Goal: Information Seeking & Learning: Learn about a topic

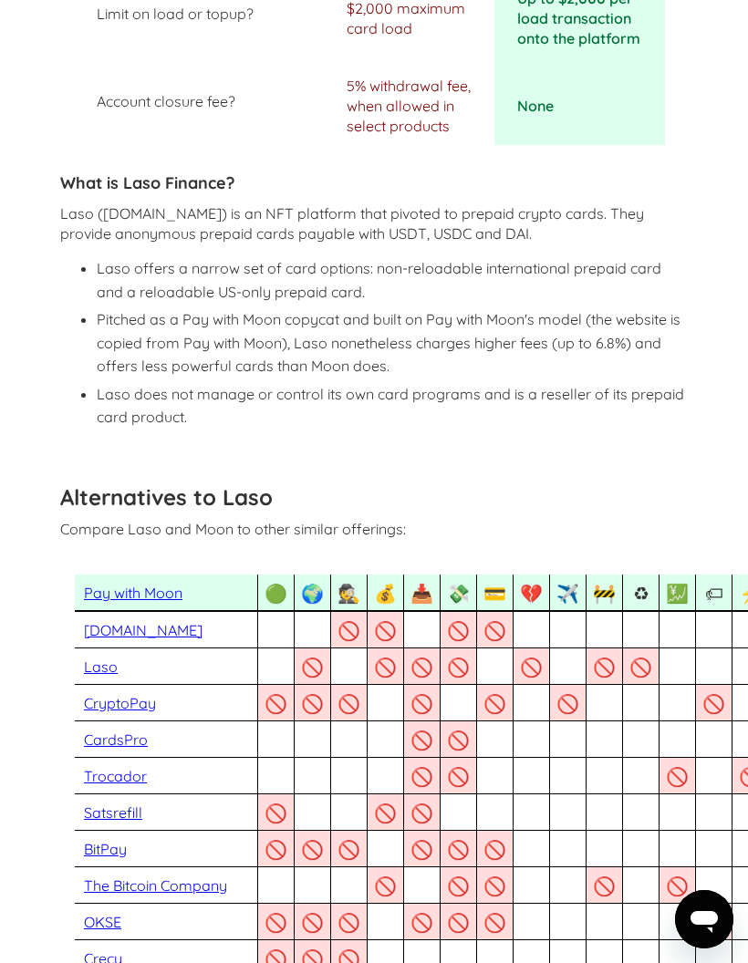
scroll to position [1354, 0]
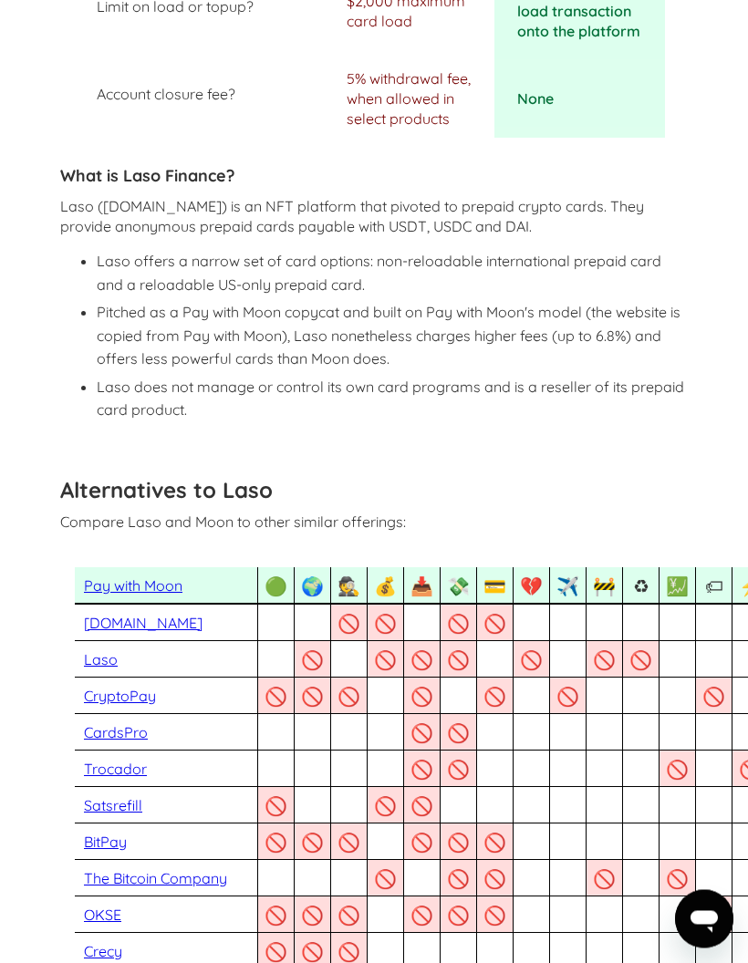
click at [143, 578] on link "Pay with Moon" at bounding box center [133, 587] width 99 height 18
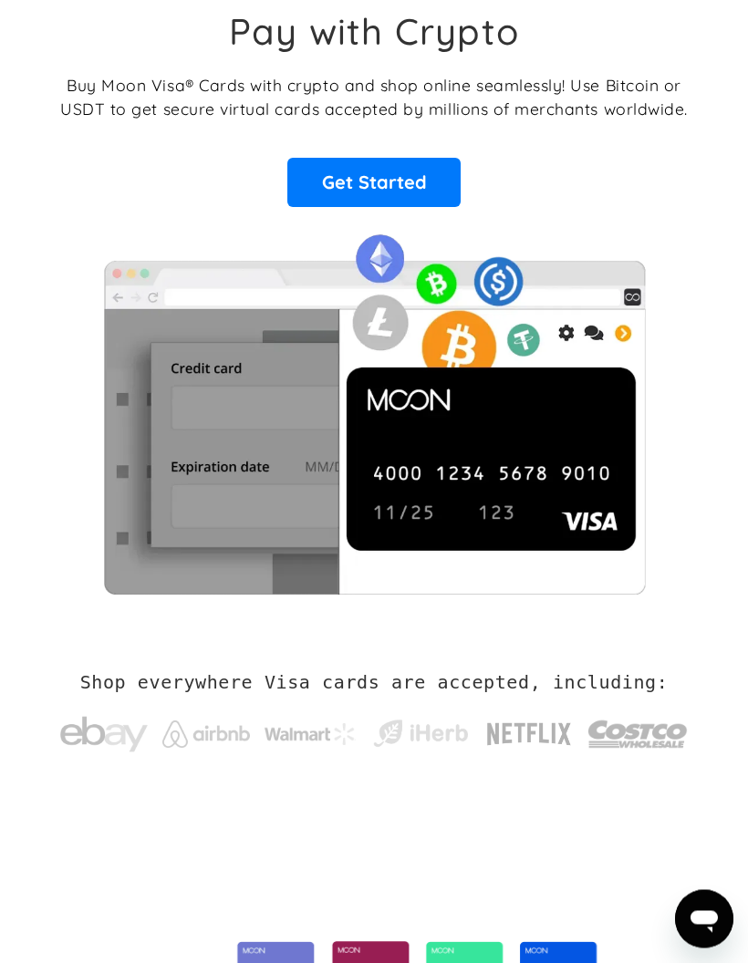
scroll to position [88, 0]
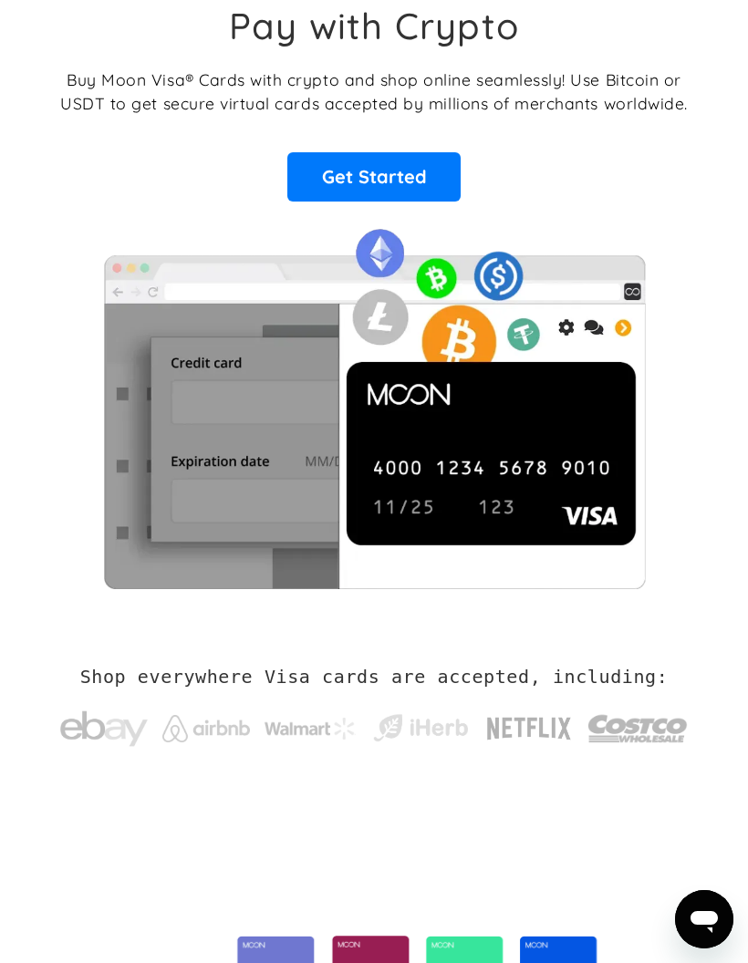
click at [364, 178] on link "Get Started" at bounding box center [373, 176] width 173 height 49
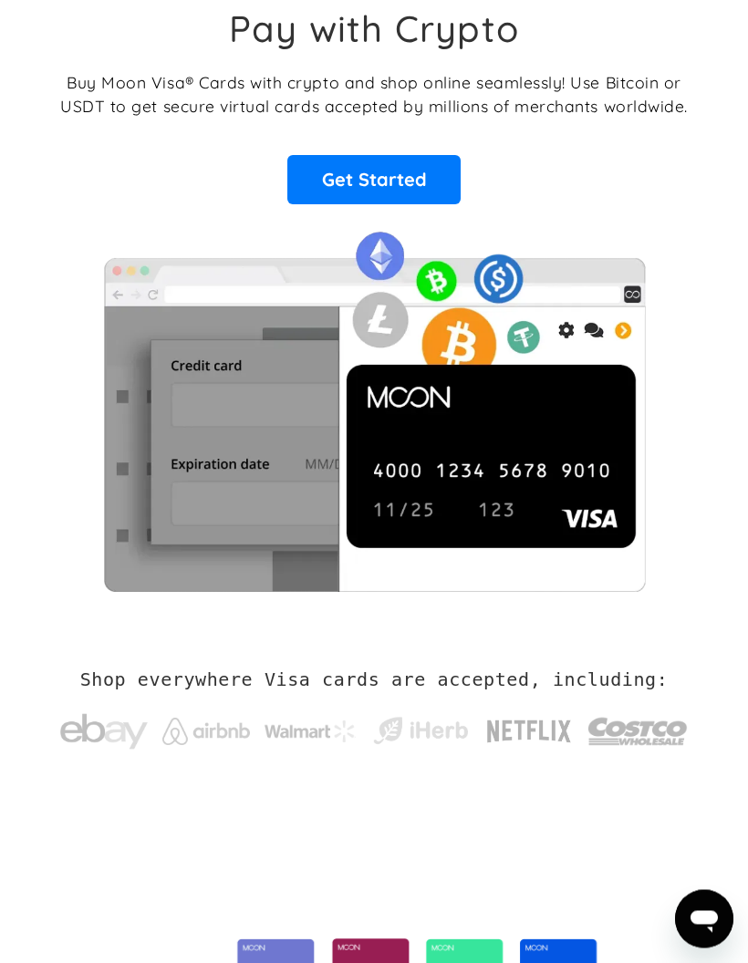
scroll to position [0, 0]
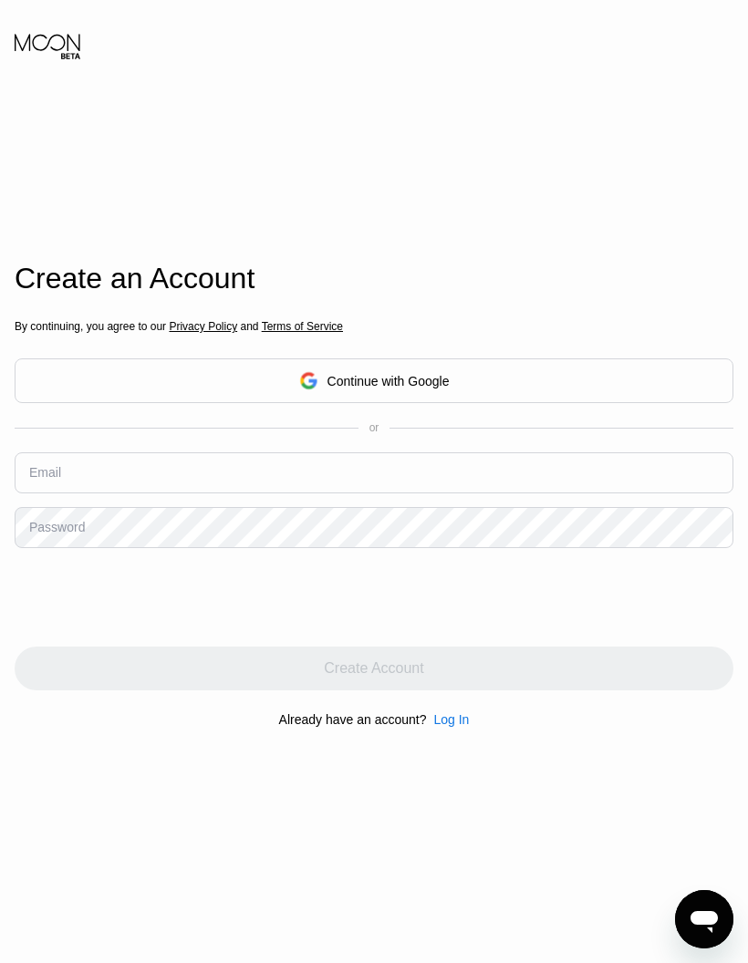
click at [400, 389] on div "Continue with Google" at bounding box center [389, 381] width 122 height 15
click at [101, 494] on input "text" at bounding box center [374, 473] width 719 height 41
type input "stanarevicpo@sbb.rs"
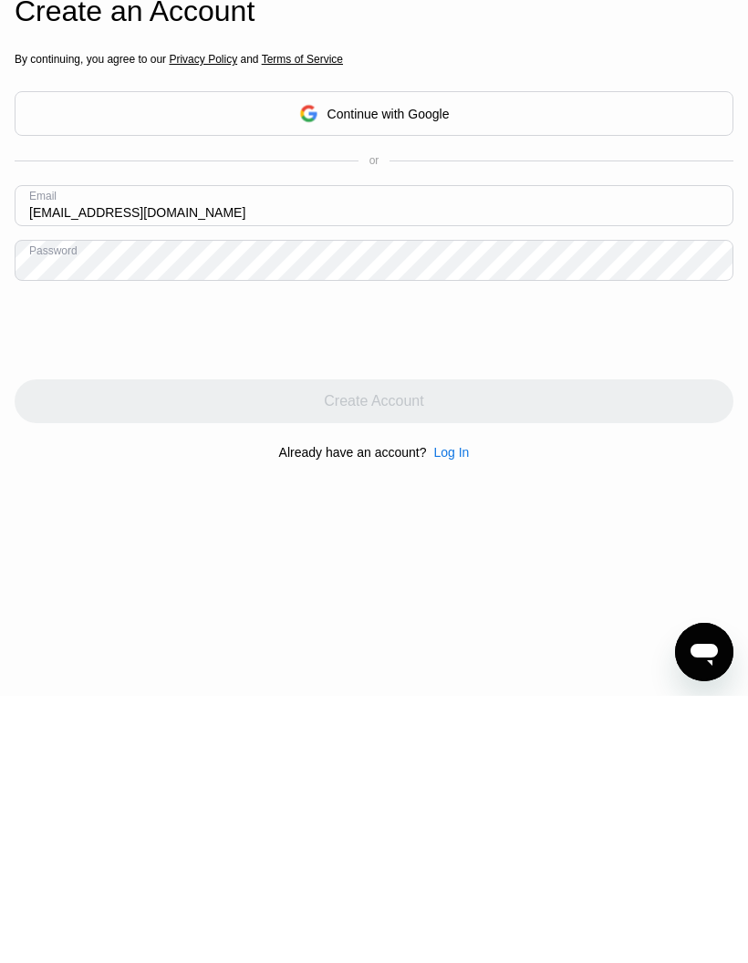
scroll to position [267, 0]
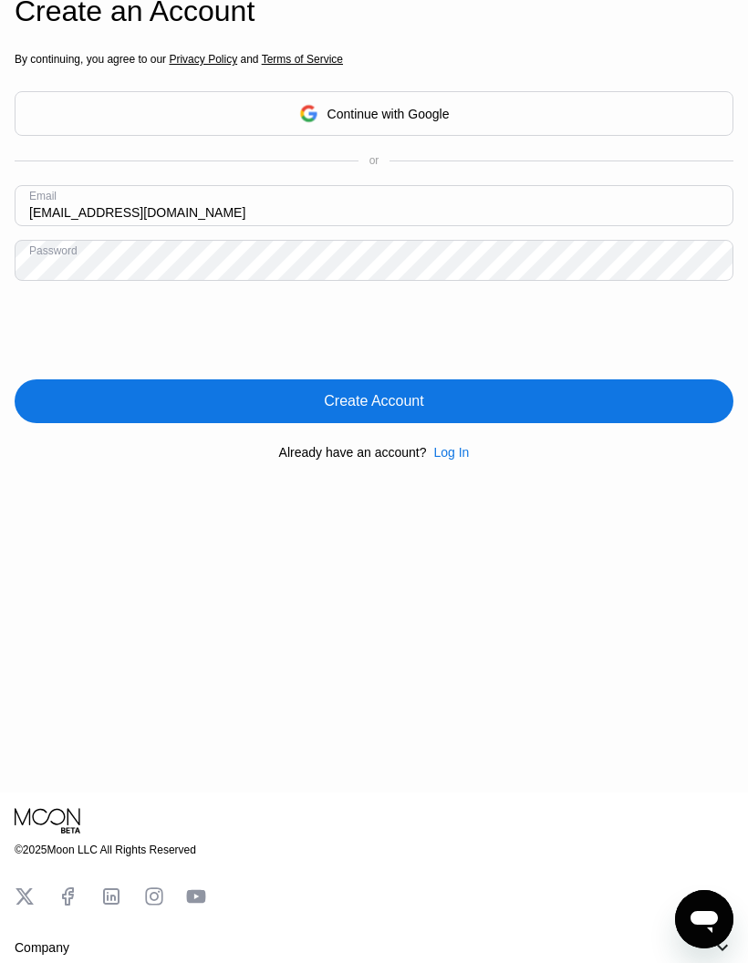
click at [456, 423] on div "Create Account" at bounding box center [374, 402] width 719 height 44
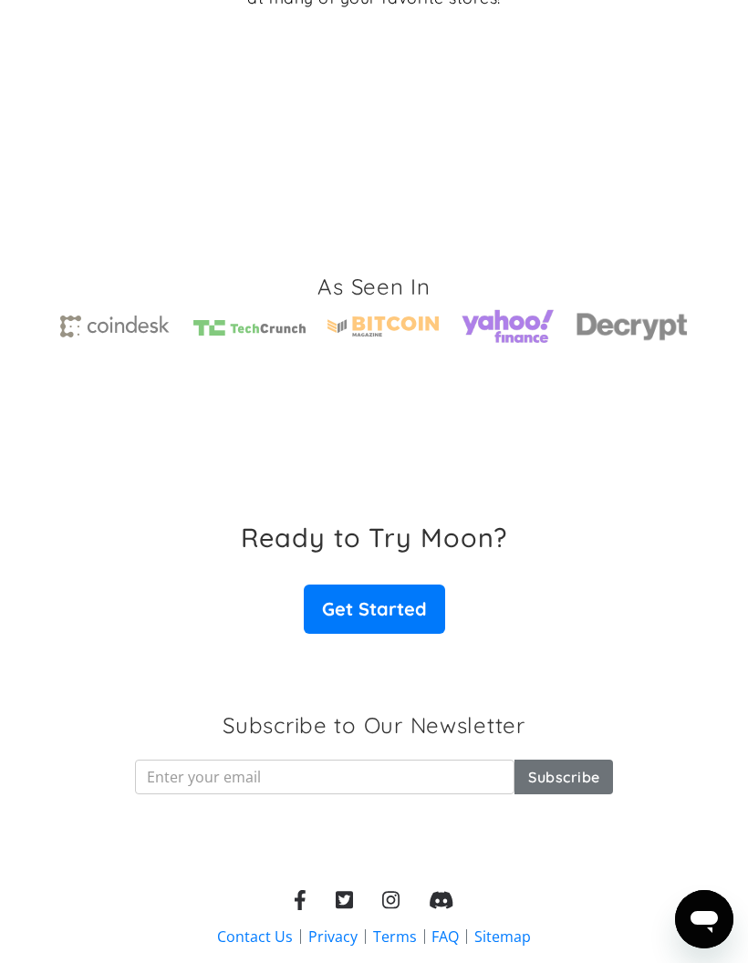
scroll to position [4053, 0]
click at [390, 586] on link "Get Started" at bounding box center [374, 610] width 141 height 49
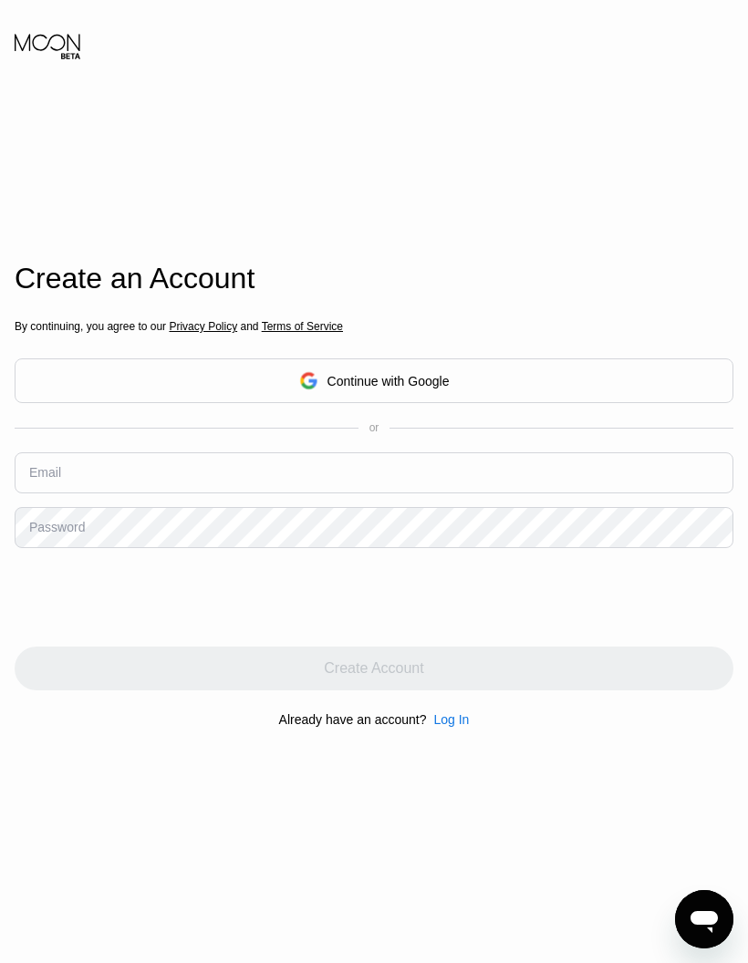
click at [409, 389] on div "Continue with Google" at bounding box center [389, 381] width 122 height 15
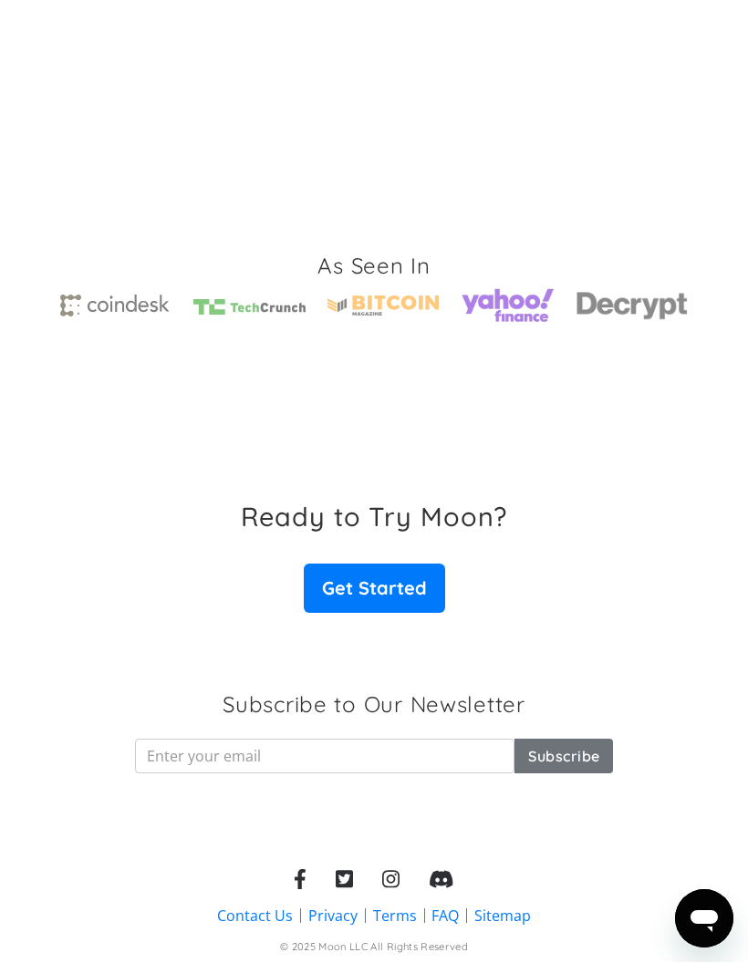
scroll to position [4053, 0]
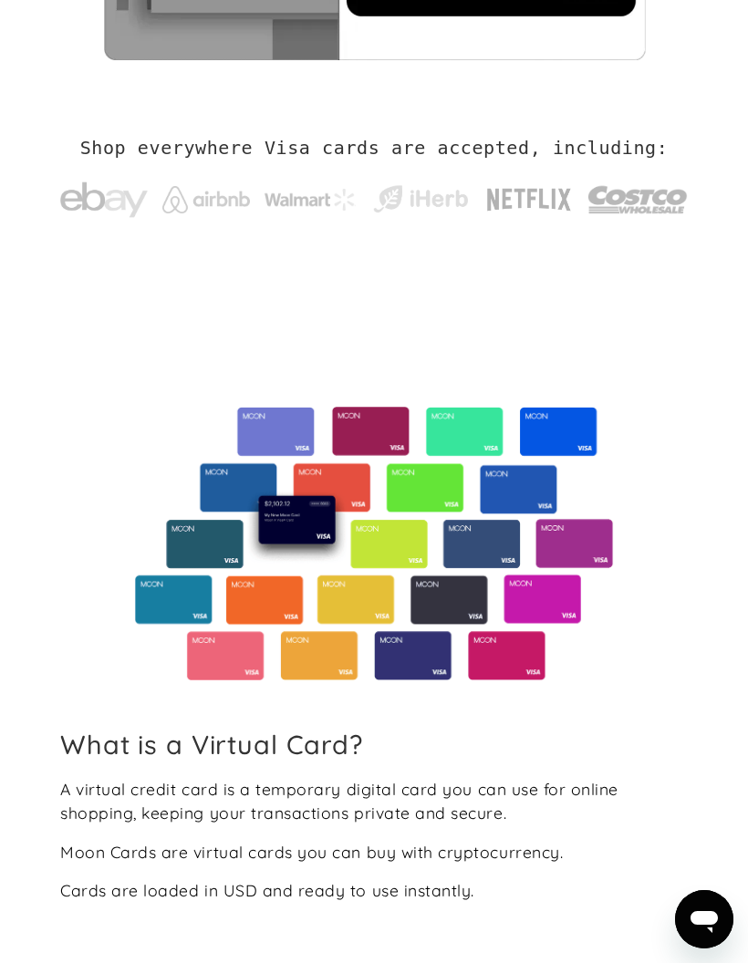
scroll to position [0, 0]
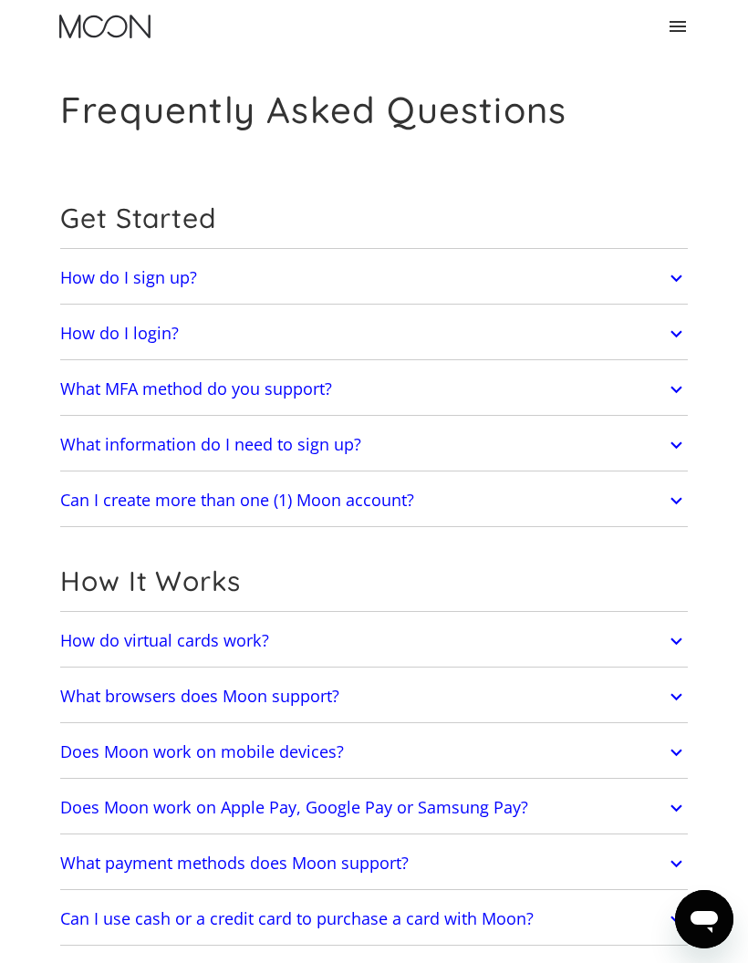
click at [680, 278] on icon at bounding box center [676, 279] width 11 height 7
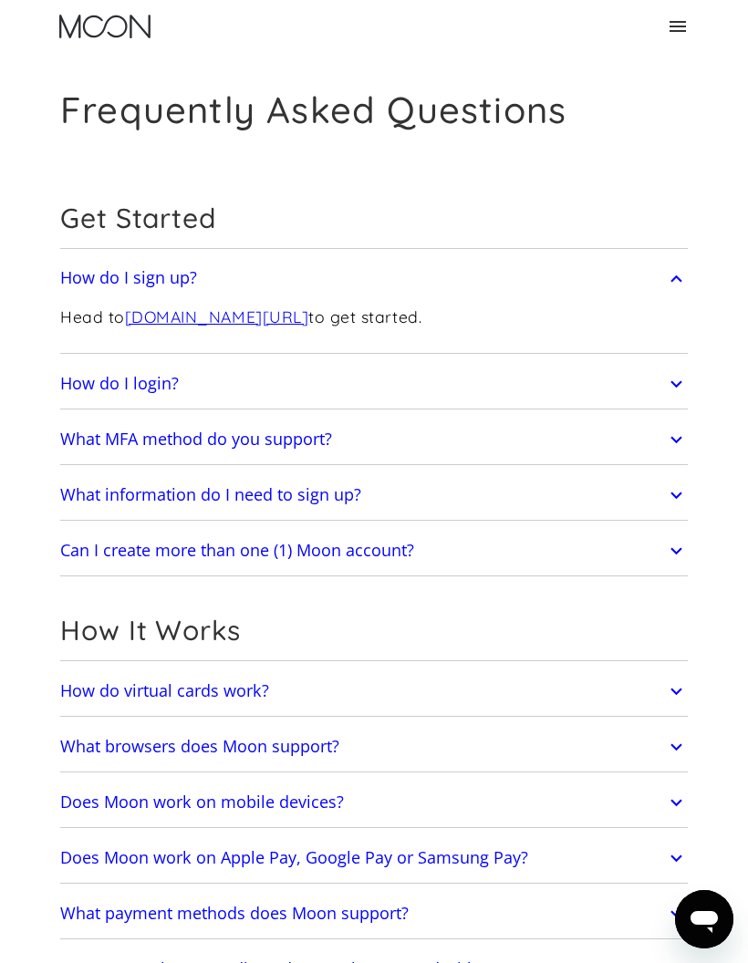
click at [274, 314] on link "paywithmoon.com/signup" at bounding box center [217, 317] width 184 height 20
click at [685, 280] on icon at bounding box center [676, 278] width 23 height 33
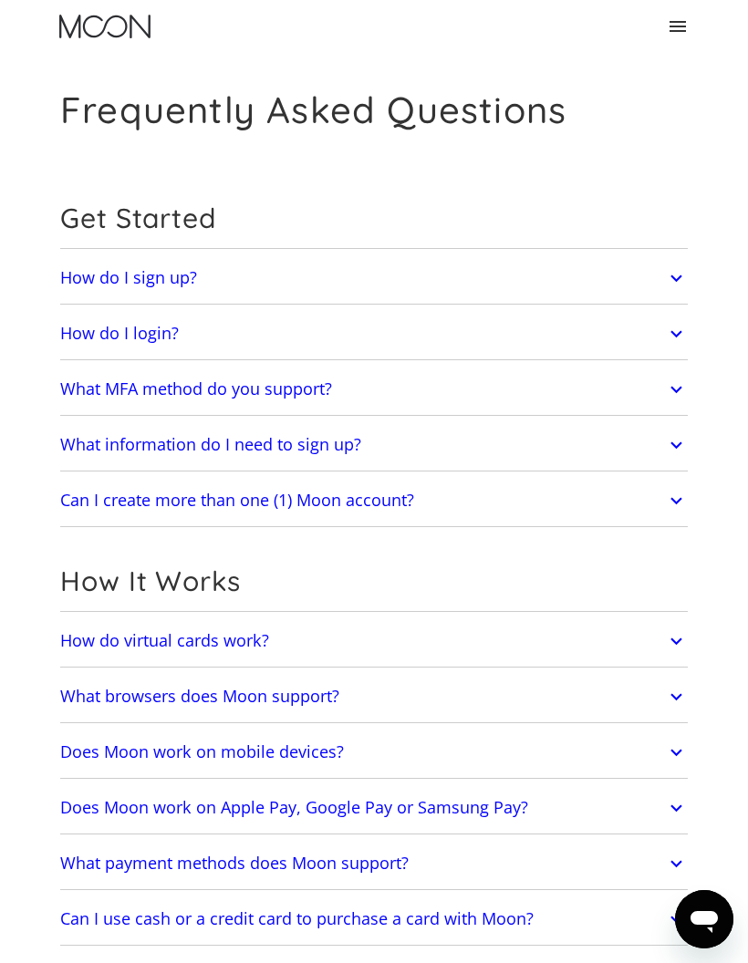
click at [679, 328] on icon at bounding box center [676, 333] width 23 height 33
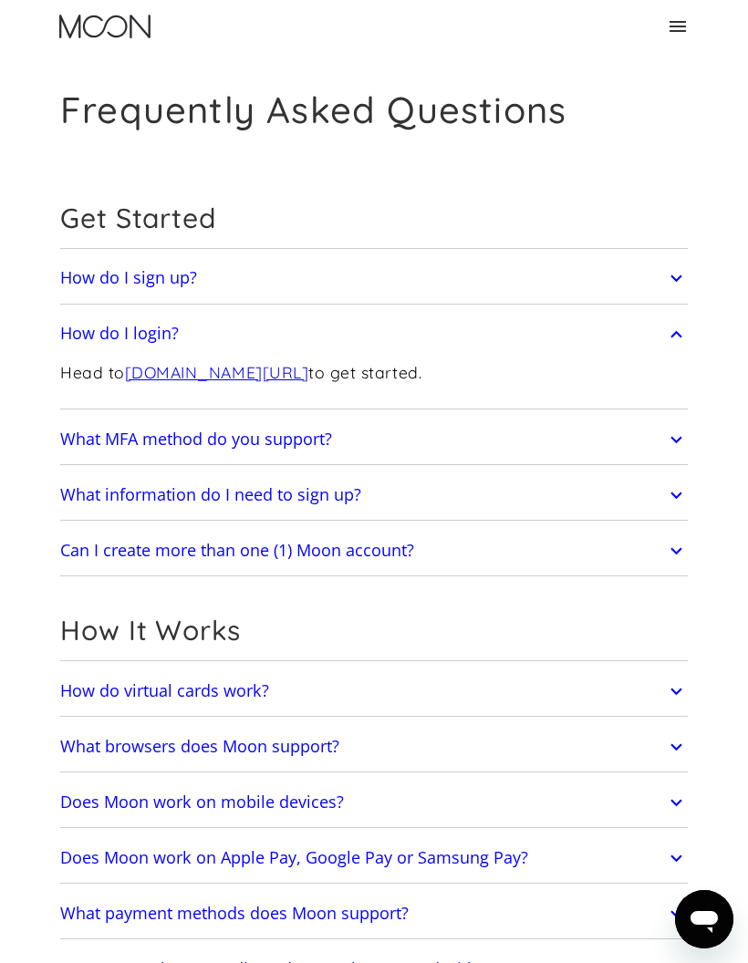
click at [247, 370] on link "paywithmoon.com/login" at bounding box center [217, 372] width 184 height 20
click at [676, 328] on icon at bounding box center [676, 333] width 23 height 33
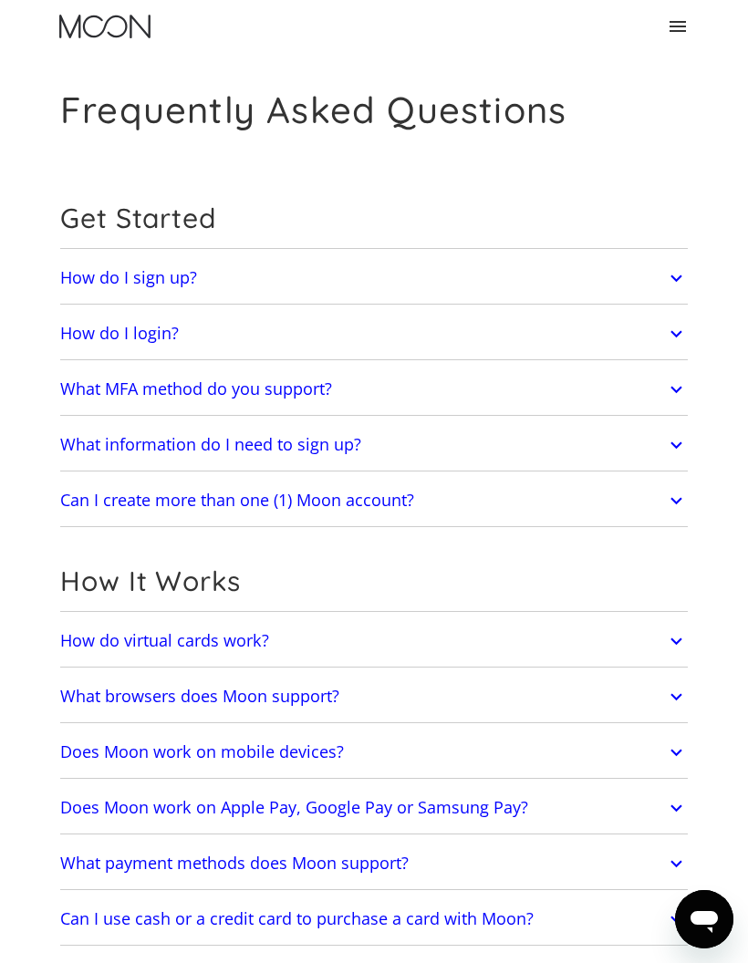
click at [678, 381] on icon at bounding box center [676, 389] width 23 height 33
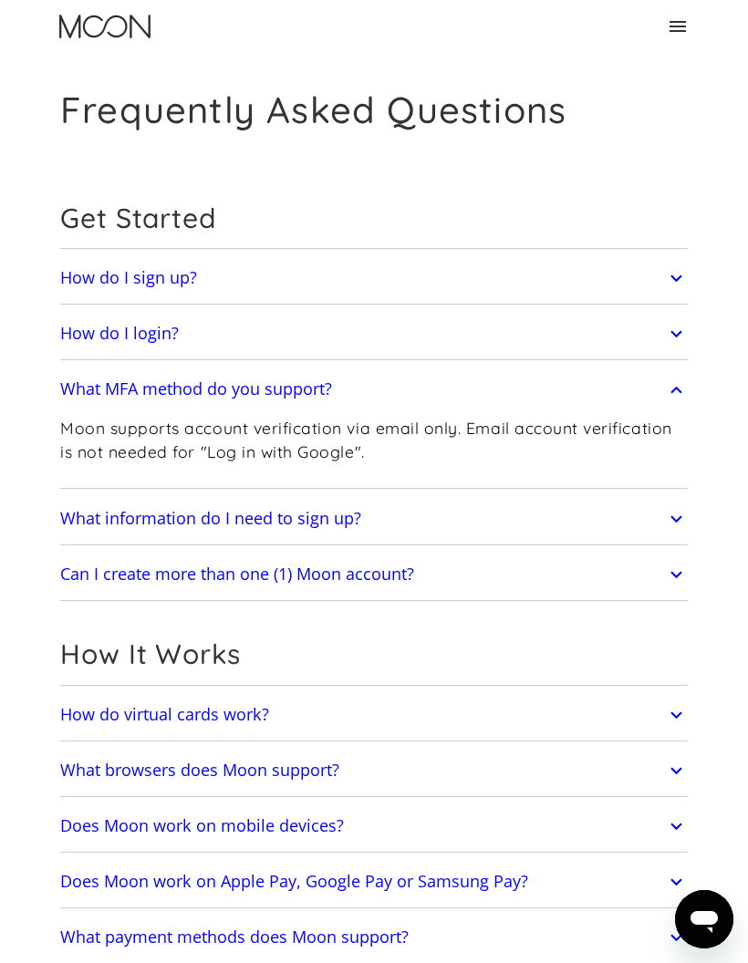
click at [670, 390] on icon at bounding box center [676, 389] width 23 height 33
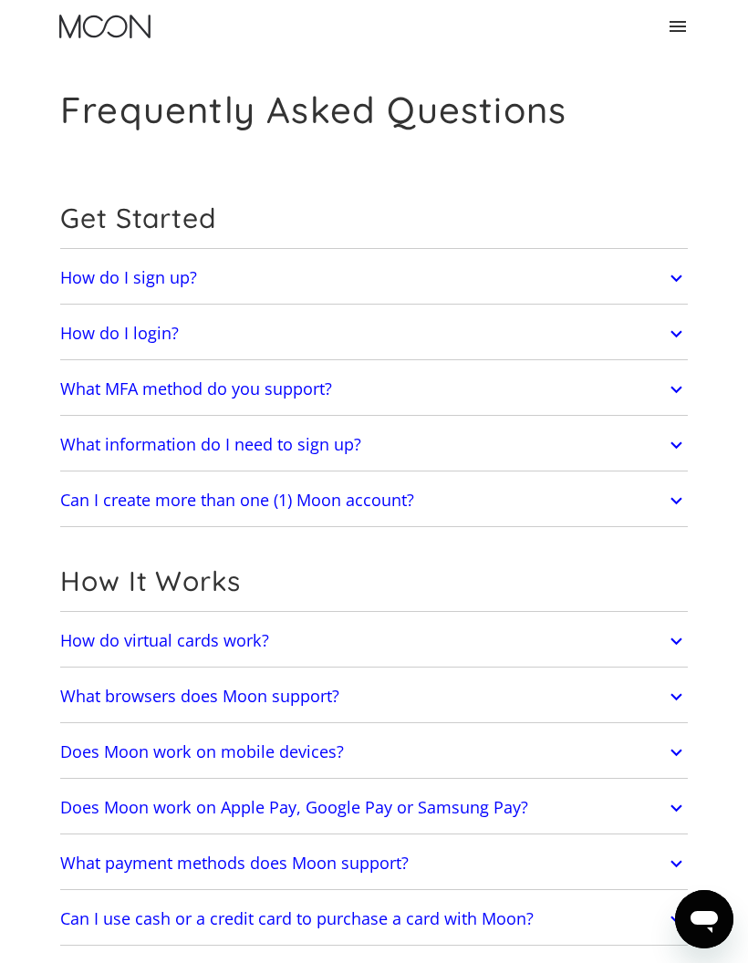
click at [679, 442] on icon at bounding box center [676, 445] width 23 height 33
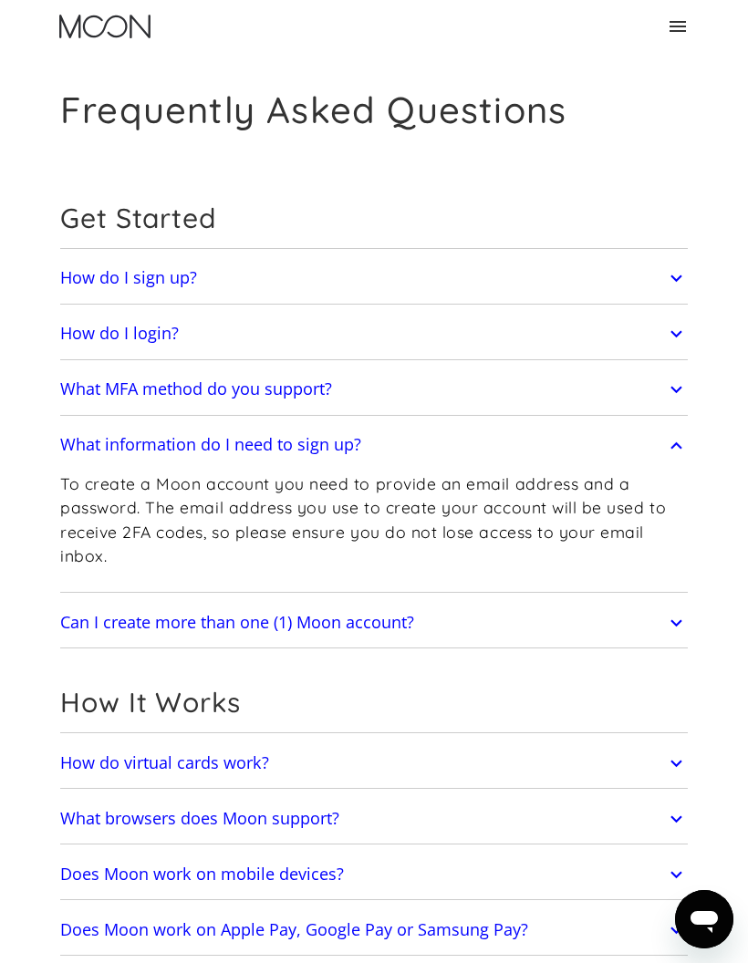
click at [672, 442] on icon at bounding box center [676, 445] width 23 height 33
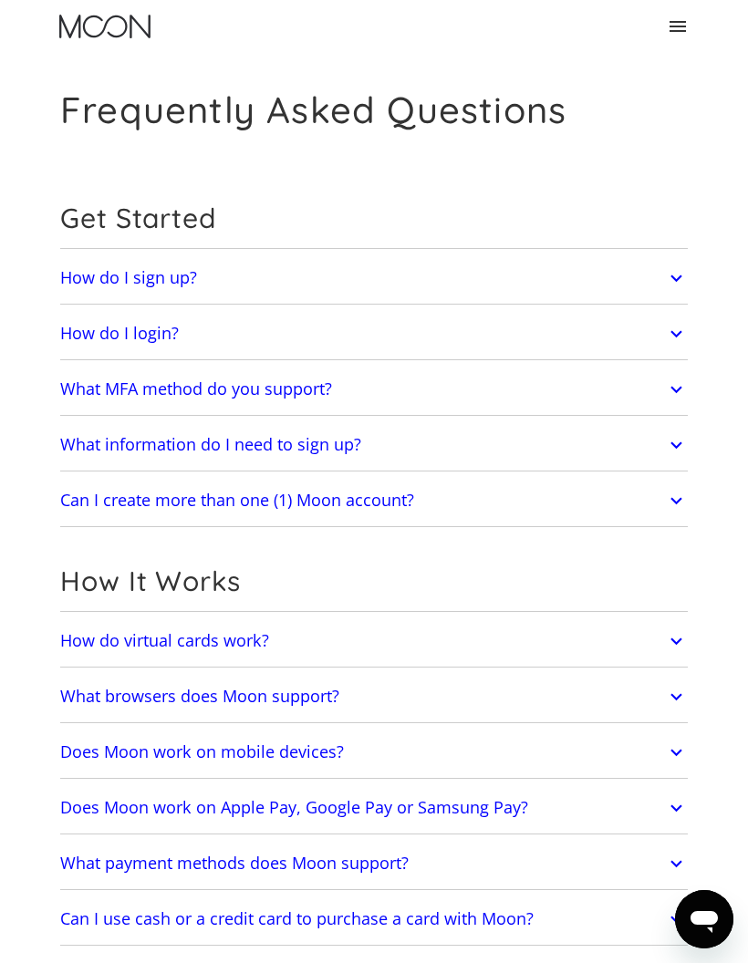
click at [683, 495] on icon at bounding box center [676, 500] width 23 height 33
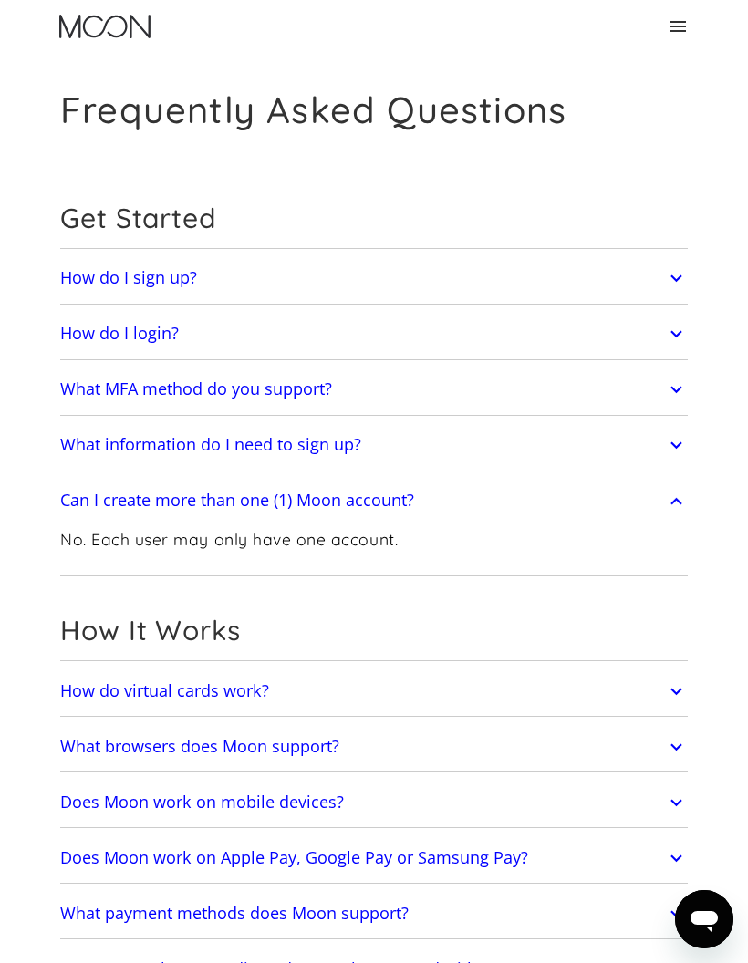
click at [675, 496] on icon at bounding box center [676, 500] width 23 height 33
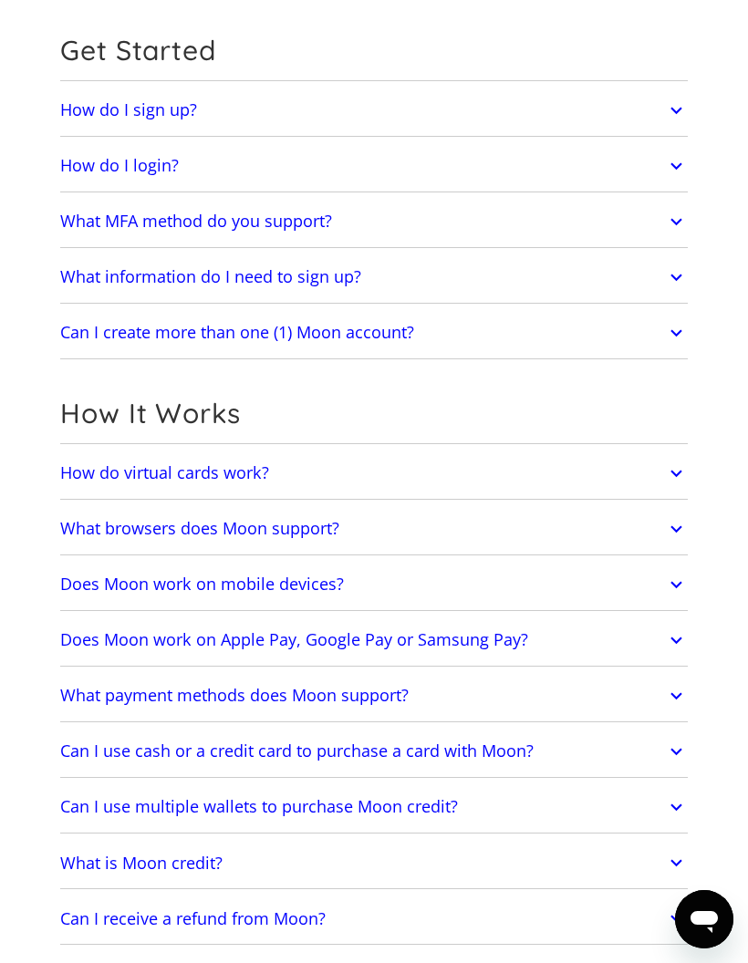
scroll to position [167, 0]
click at [679, 469] on icon at bounding box center [676, 474] width 23 height 33
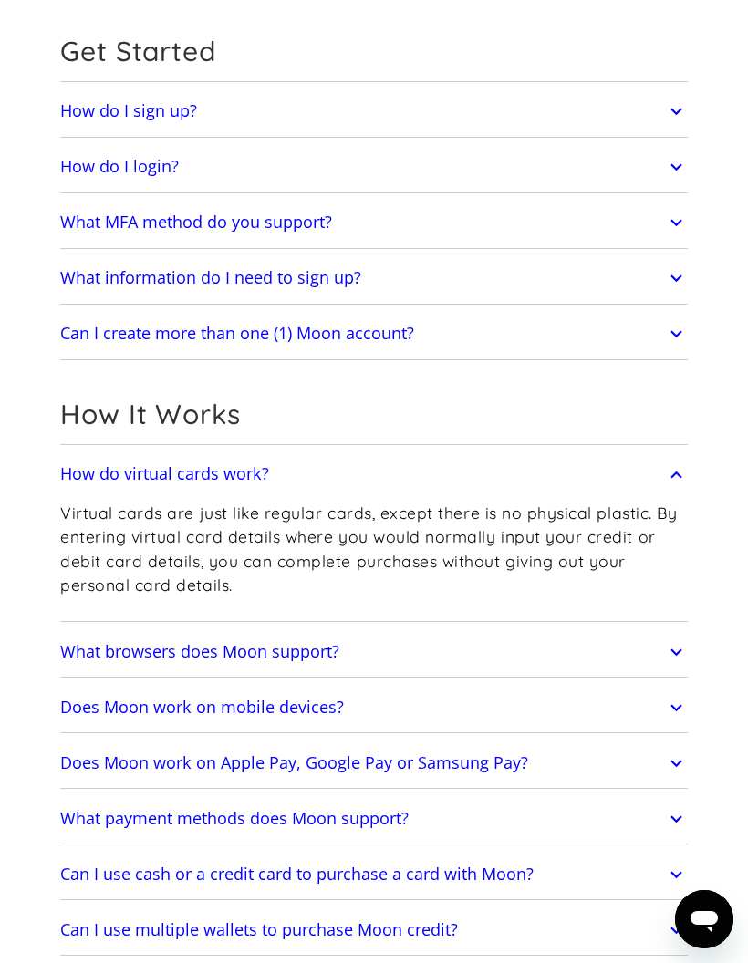
click at [673, 468] on icon at bounding box center [676, 474] width 23 height 33
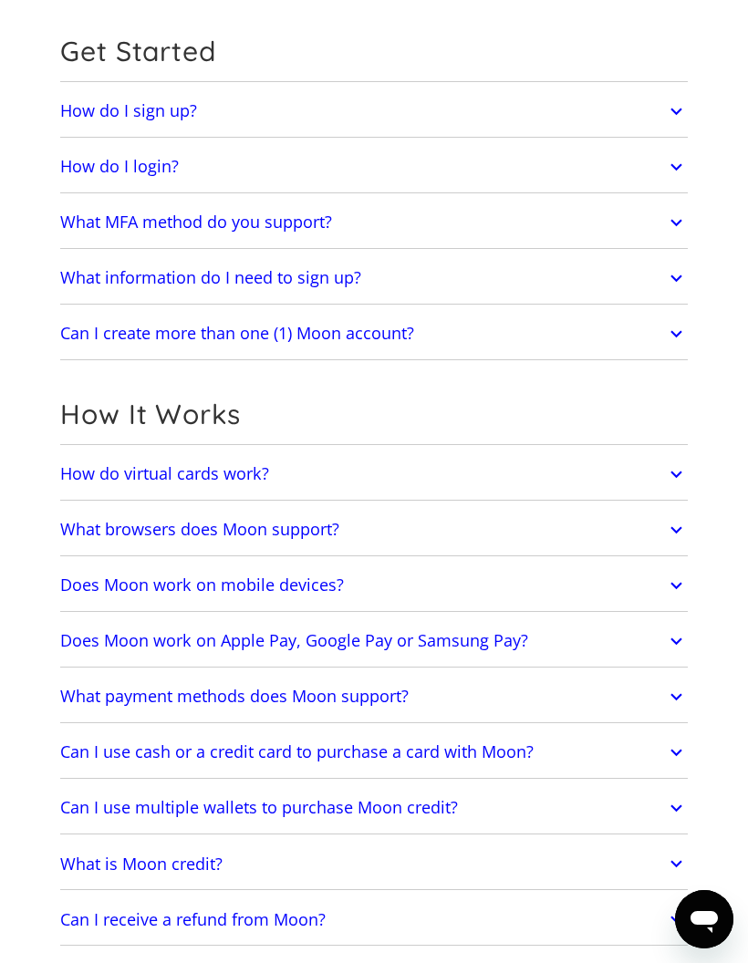
click at [670, 530] on icon at bounding box center [676, 530] width 23 height 33
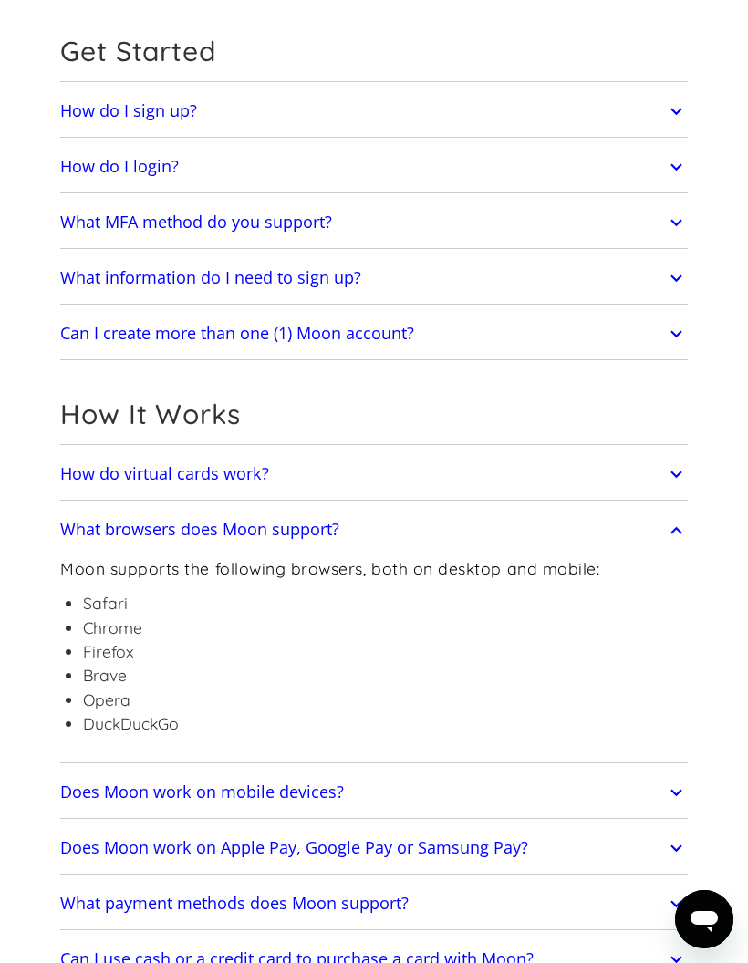
click at [677, 532] on icon at bounding box center [676, 530] width 23 height 33
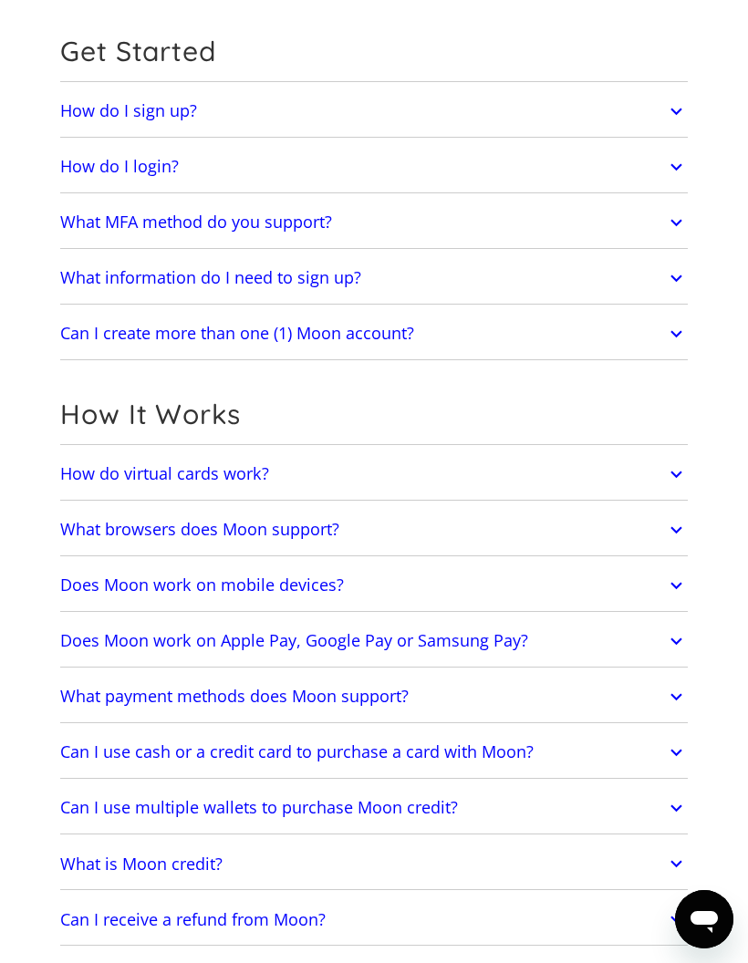
click at [664, 585] on link "Does Moon work on mobile devices?" at bounding box center [374, 586] width 628 height 41
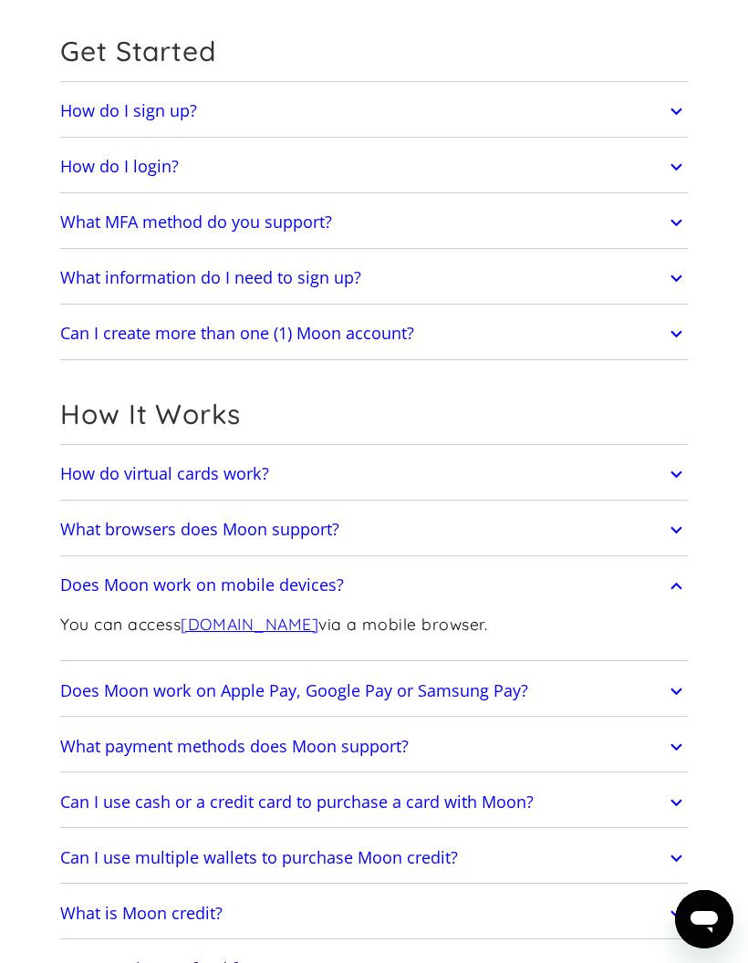
click at [672, 581] on icon at bounding box center [676, 585] width 23 height 33
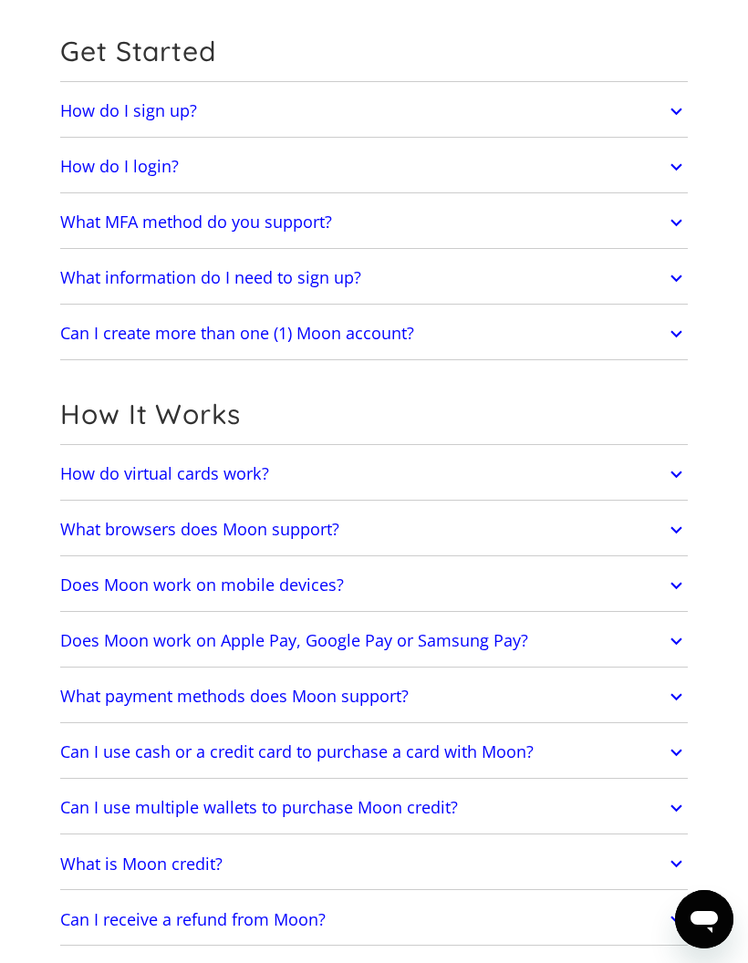
click at [677, 636] on icon at bounding box center [676, 641] width 23 height 33
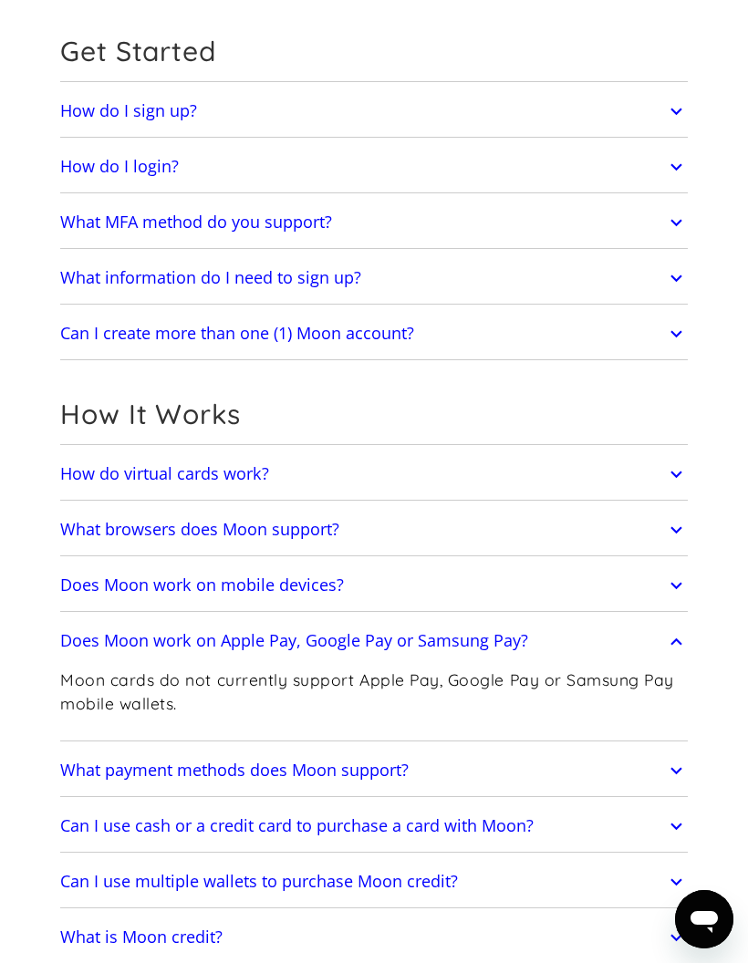
click at [672, 640] on icon at bounding box center [676, 641] width 23 height 33
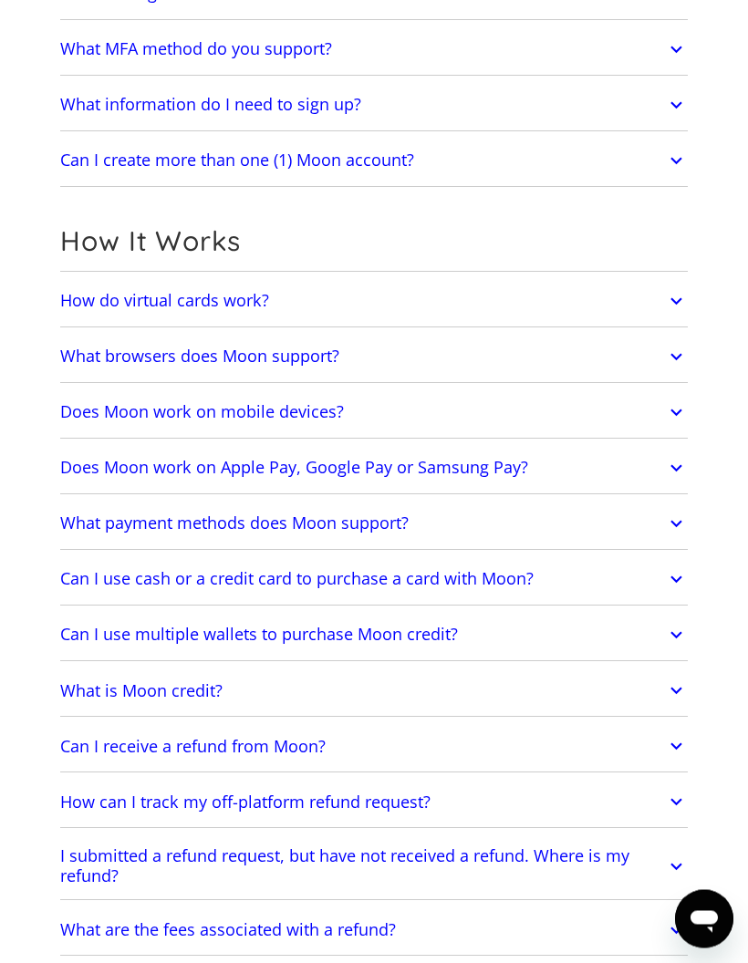
scroll to position [337, 0]
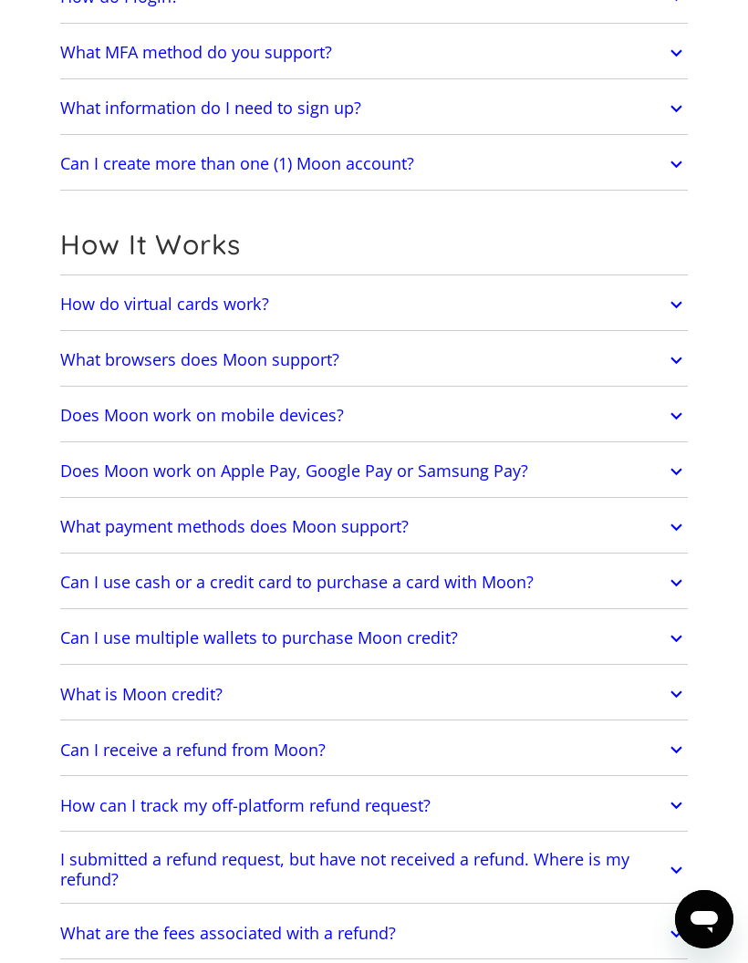
click at [684, 528] on icon at bounding box center [676, 527] width 23 height 33
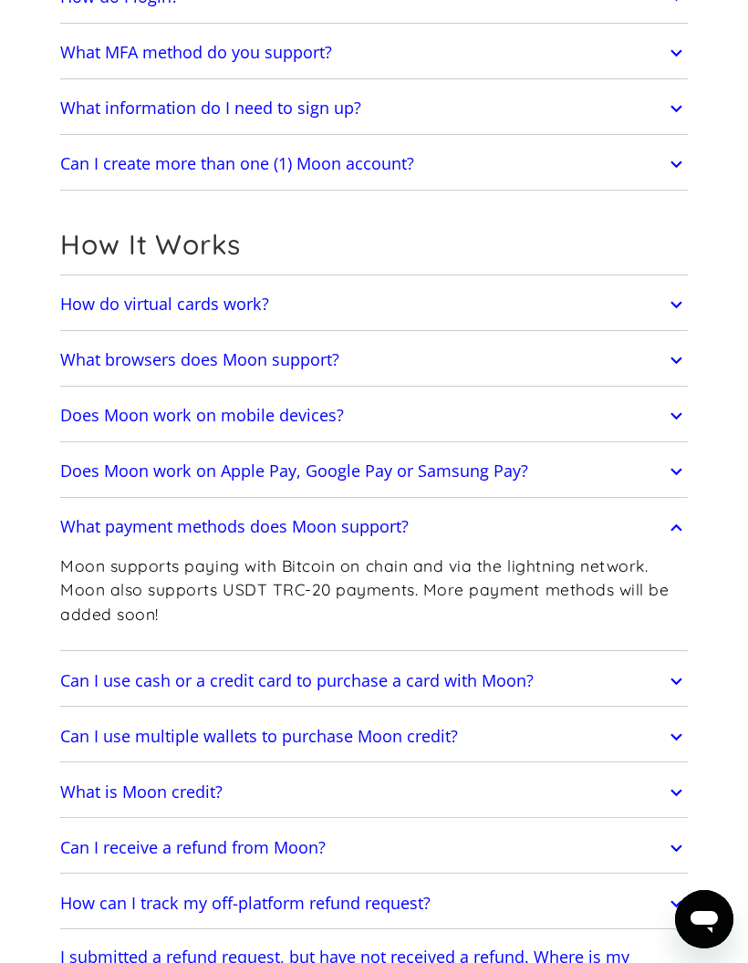
click at [675, 526] on icon at bounding box center [676, 527] width 11 height 7
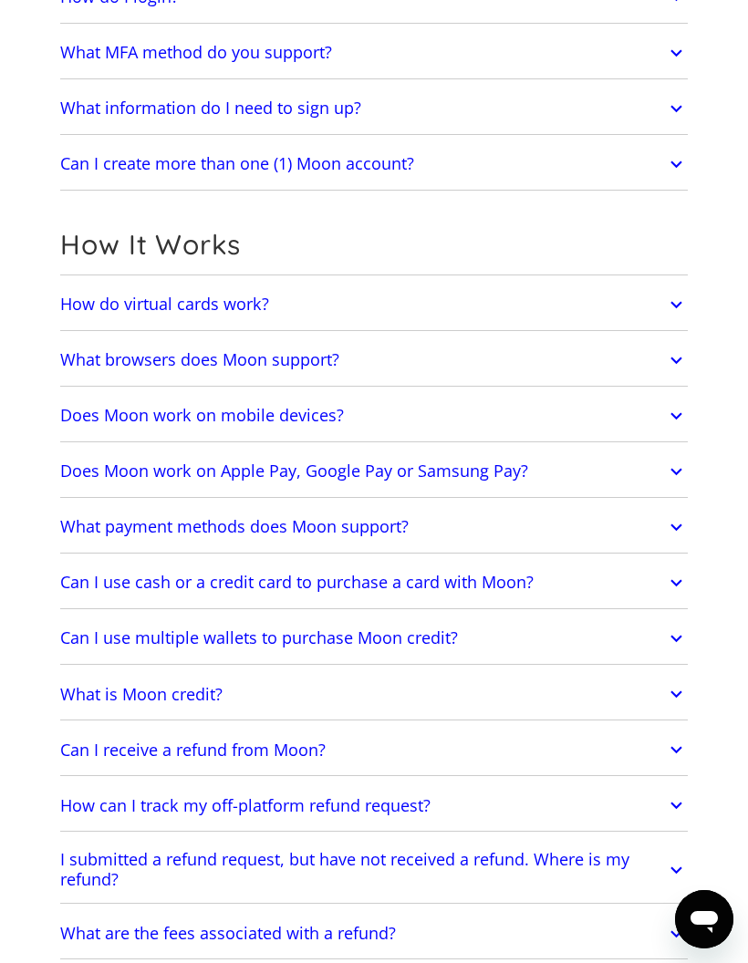
click at [682, 571] on icon at bounding box center [676, 583] width 23 height 33
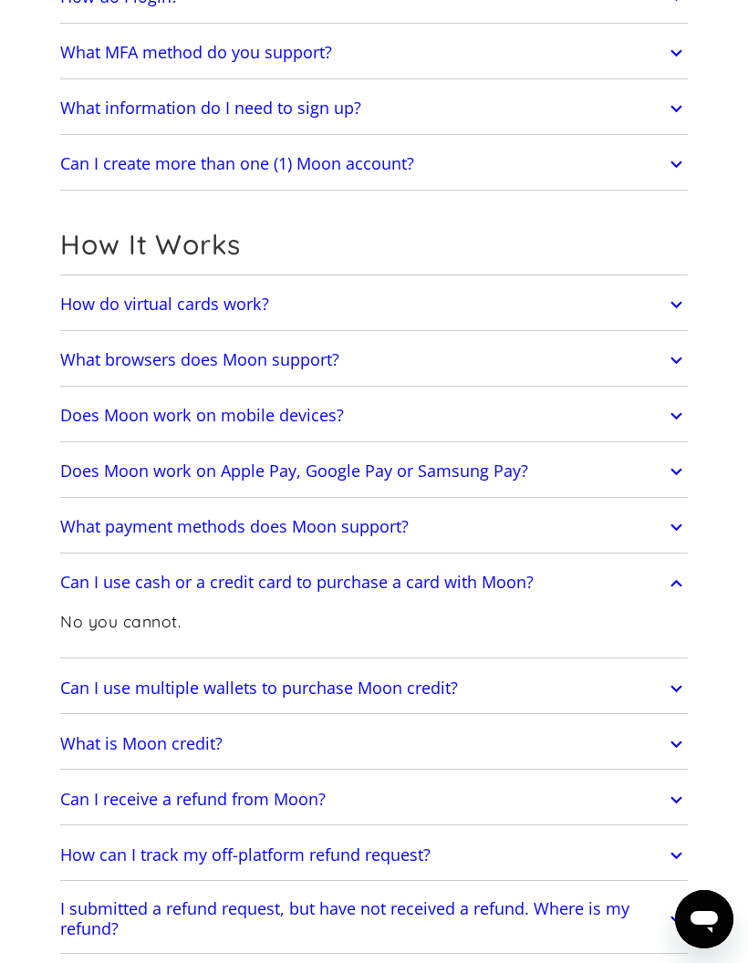
click at [683, 578] on icon at bounding box center [676, 583] width 23 height 33
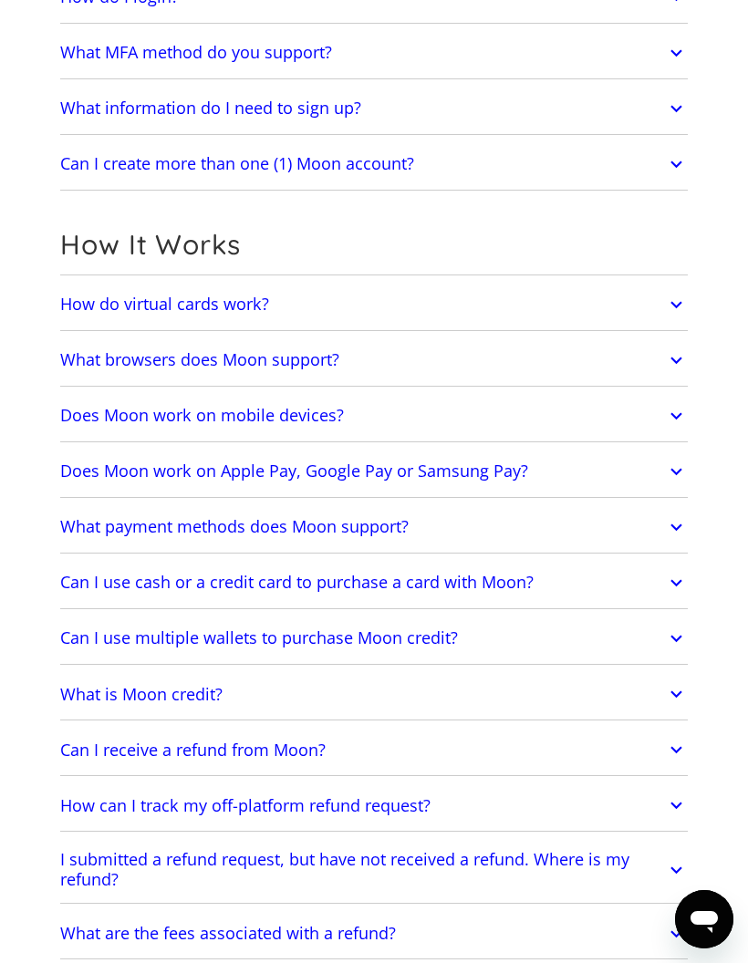
click at [682, 632] on icon at bounding box center [676, 638] width 23 height 33
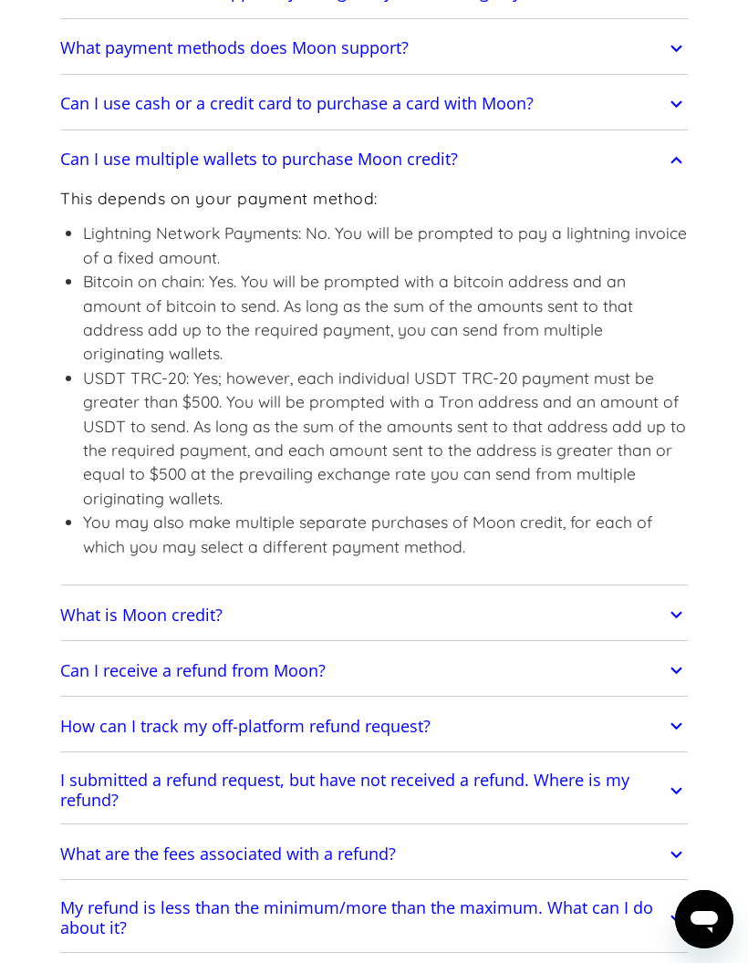
scroll to position [817, 0]
click at [681, 151] on icon at bounding box center [676, 158] width 23 height 33
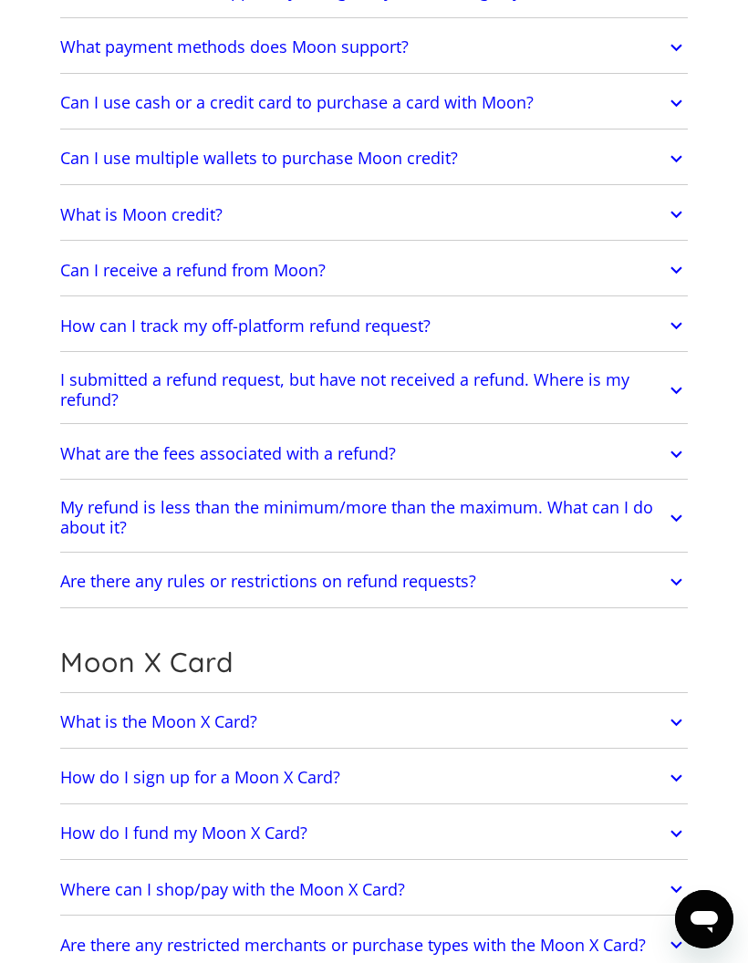
click at [676, 214] on icon at bounding box center [676, 214] width 23 height 33
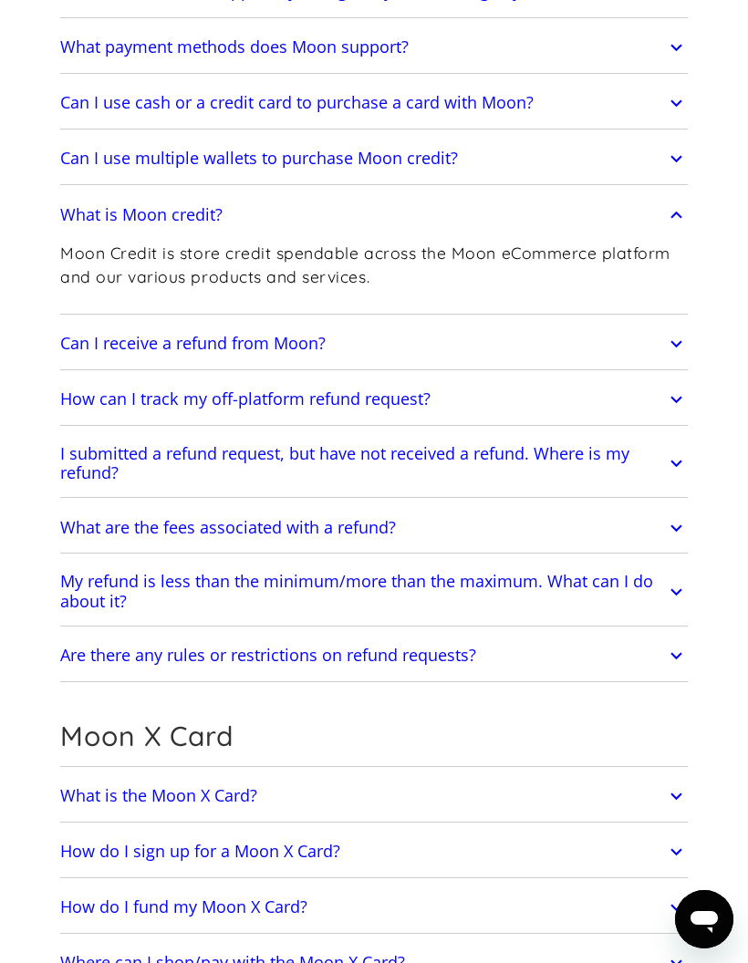
click at [683, 196] on link "What is Moon credit?" at bounding box center [374, 214] width 628 height 41
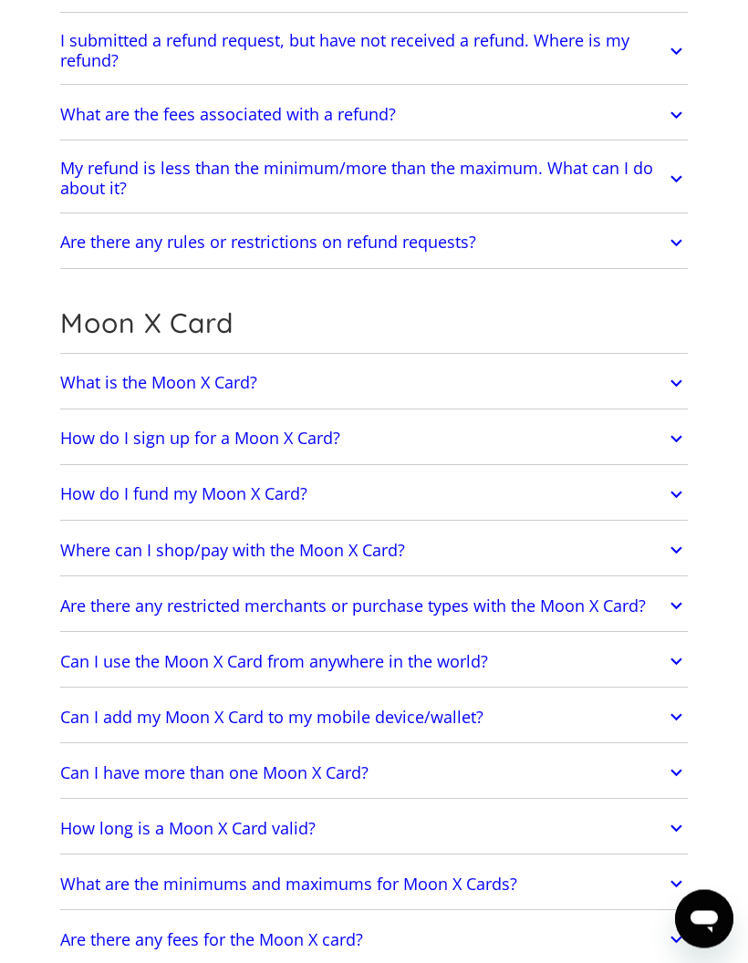
scroll to position [1154, 0]
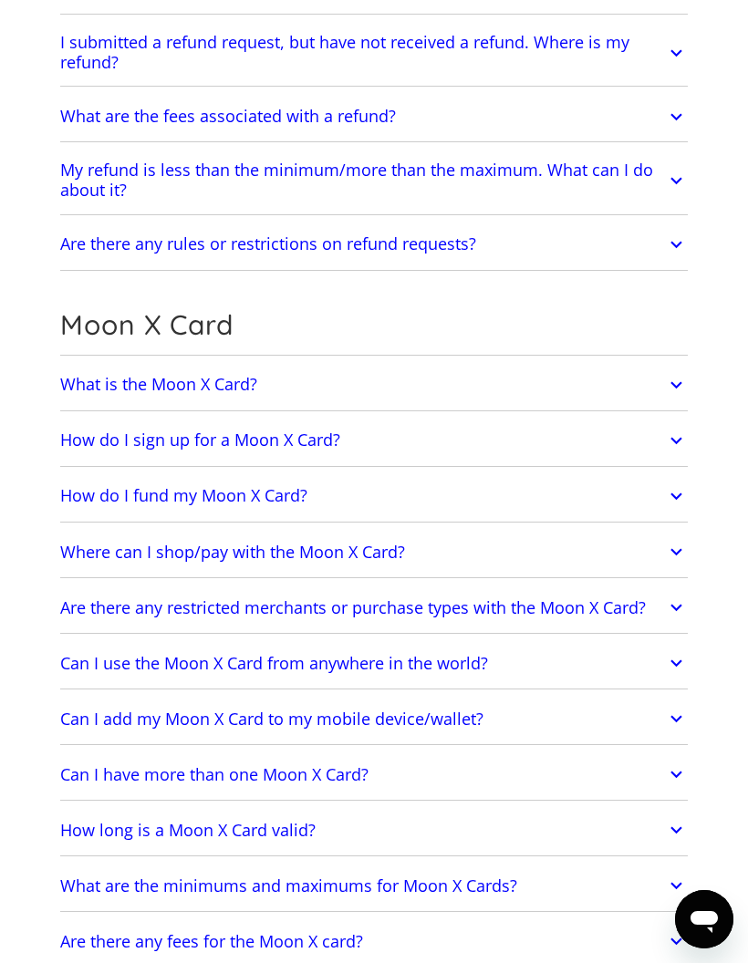
click at [676, 384] on icon at bounding box center [676, 385] width 11 height 7
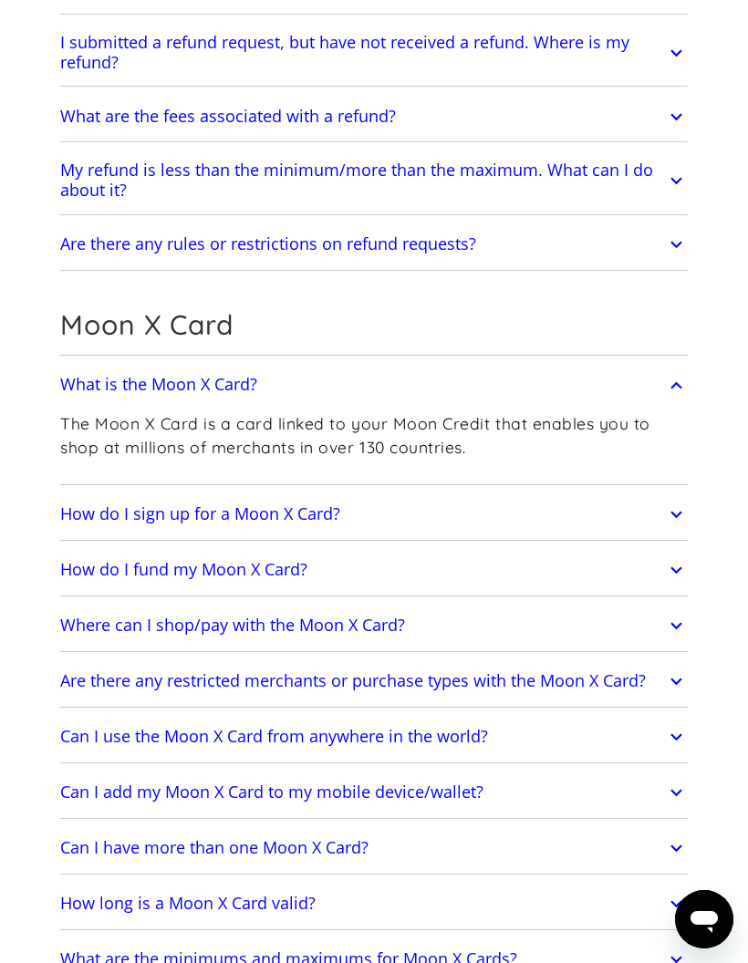
click at [679, 382] on icon at bounding box center [676, 384] width 11 height 7
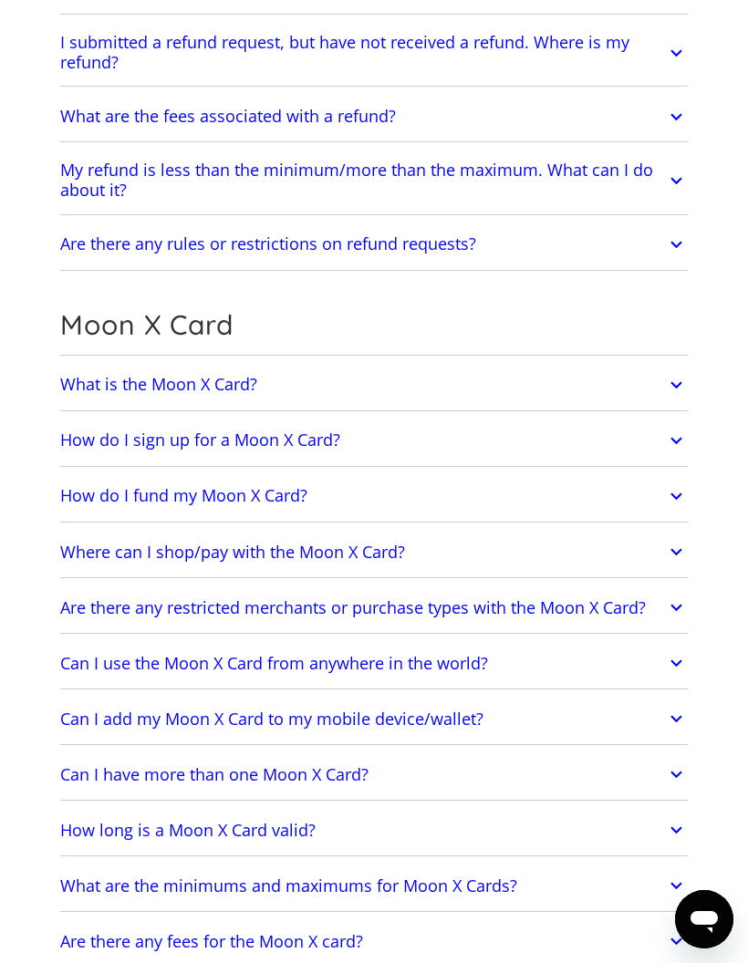
click at [682, 432] on icon at bounding box center [676, 440] width 23 height 33
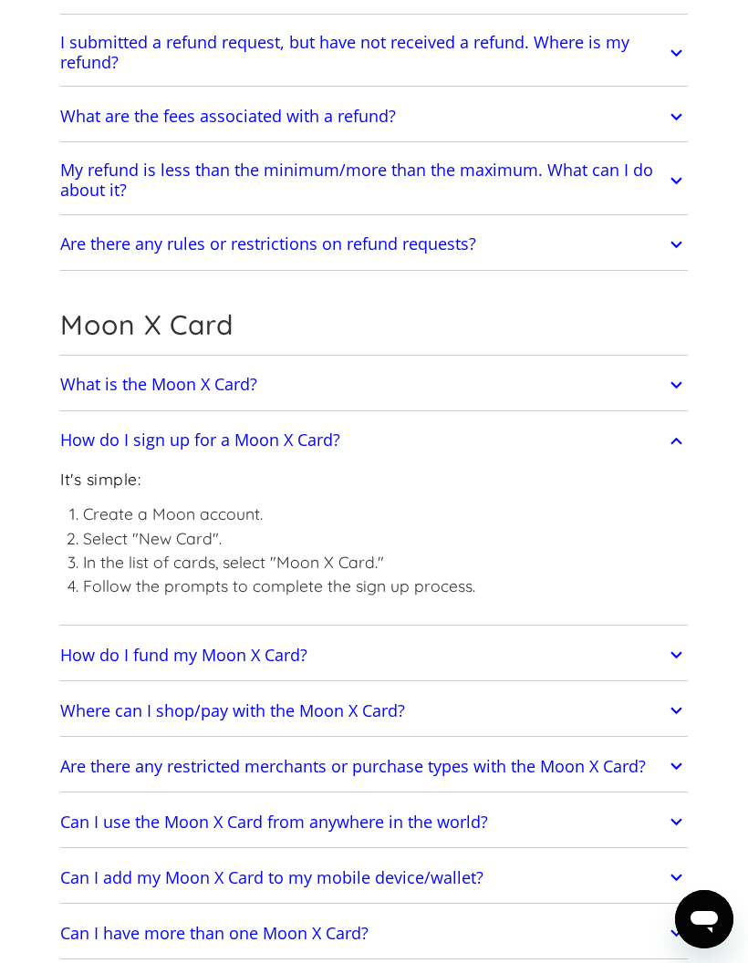
click at [670, 434] on icon at bounding box center [676, 440] width 23 height 33
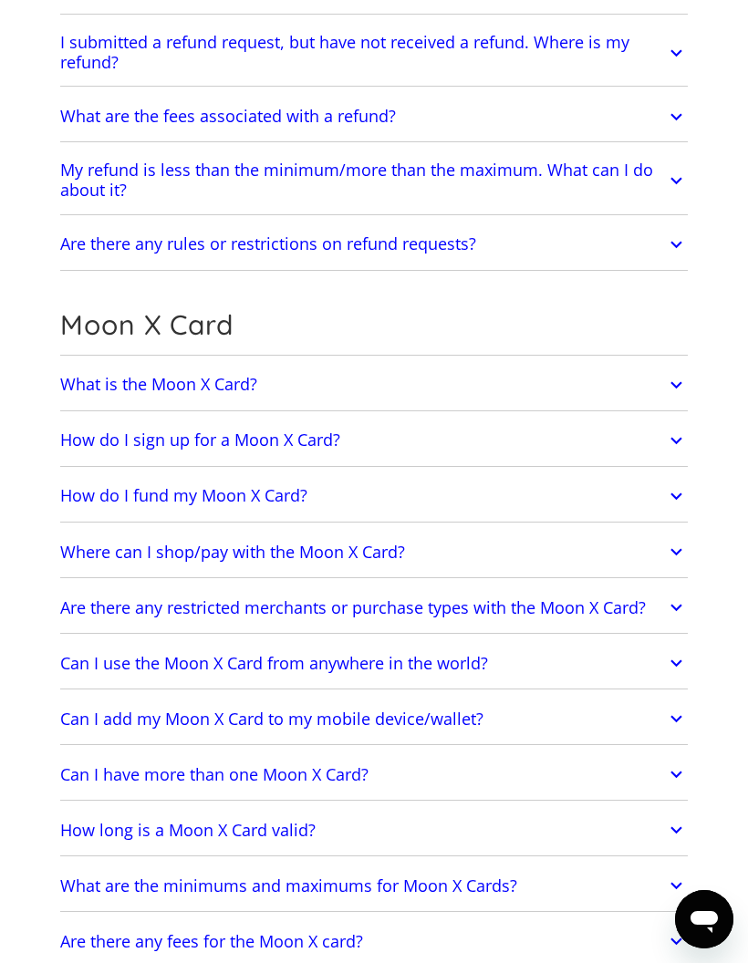
click at [677, 491] on icon at bounding box center [676, 496] width 23 height 33
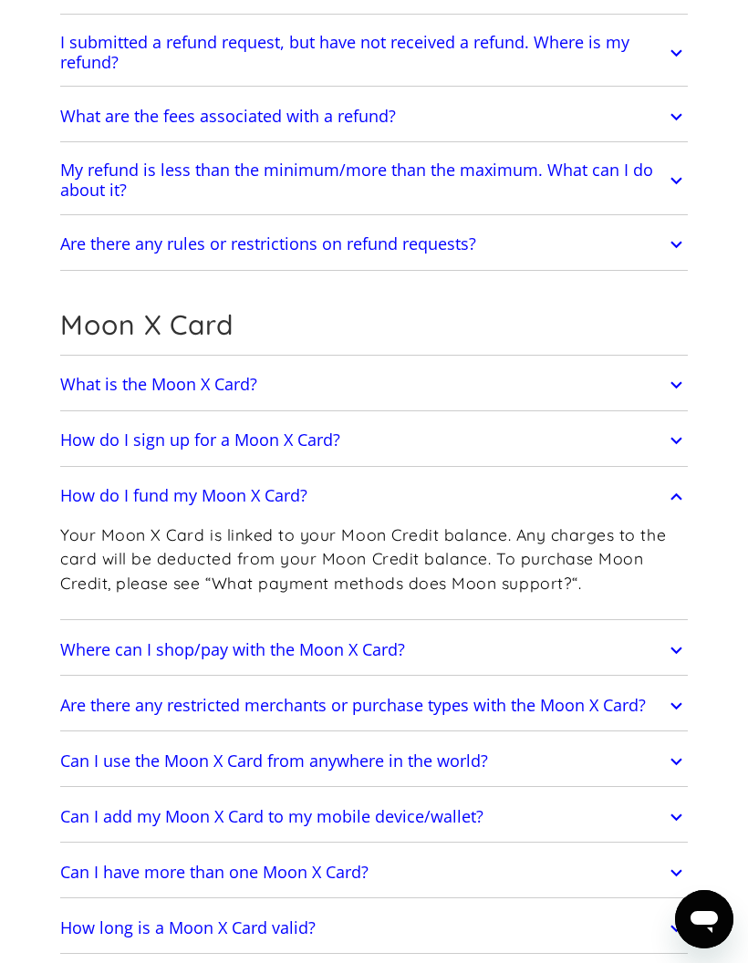
click at [679, 490] on icon at bounding box center [676, 496] width 23 height 33
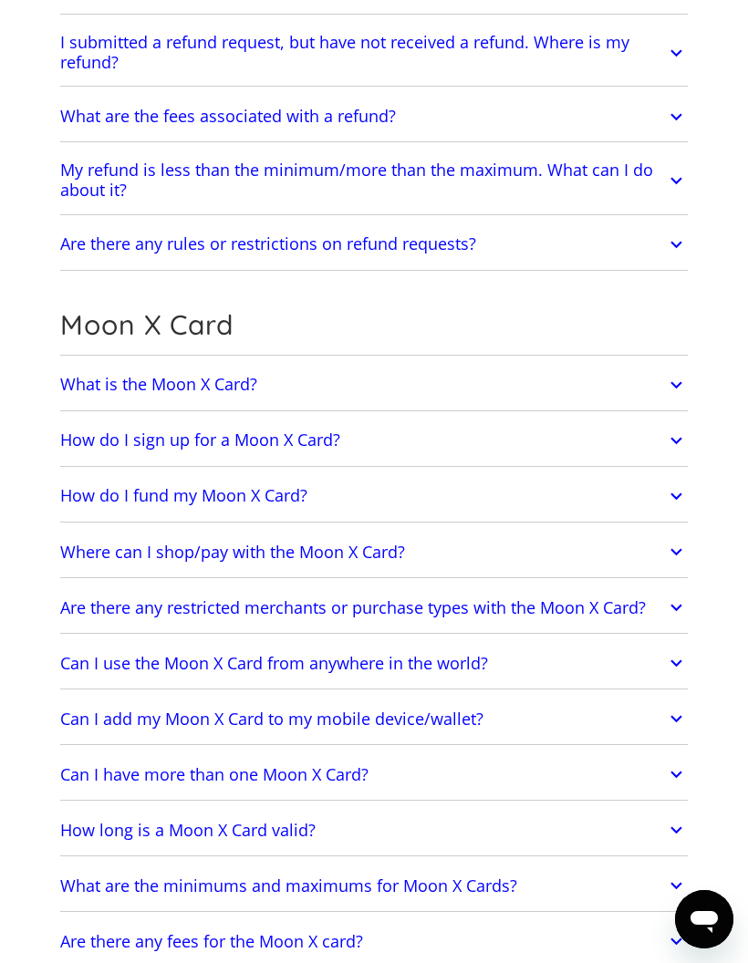
click at [676, 541] on icon at bounding box center [676, 552] width 23 height 33
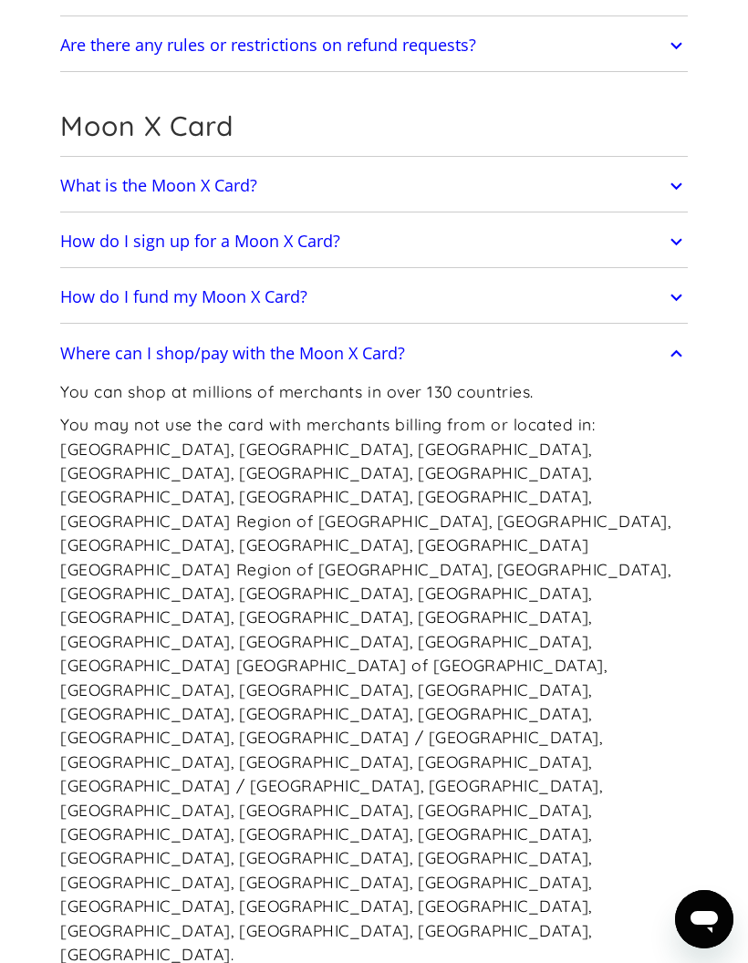
scroll to position [1356, 0]
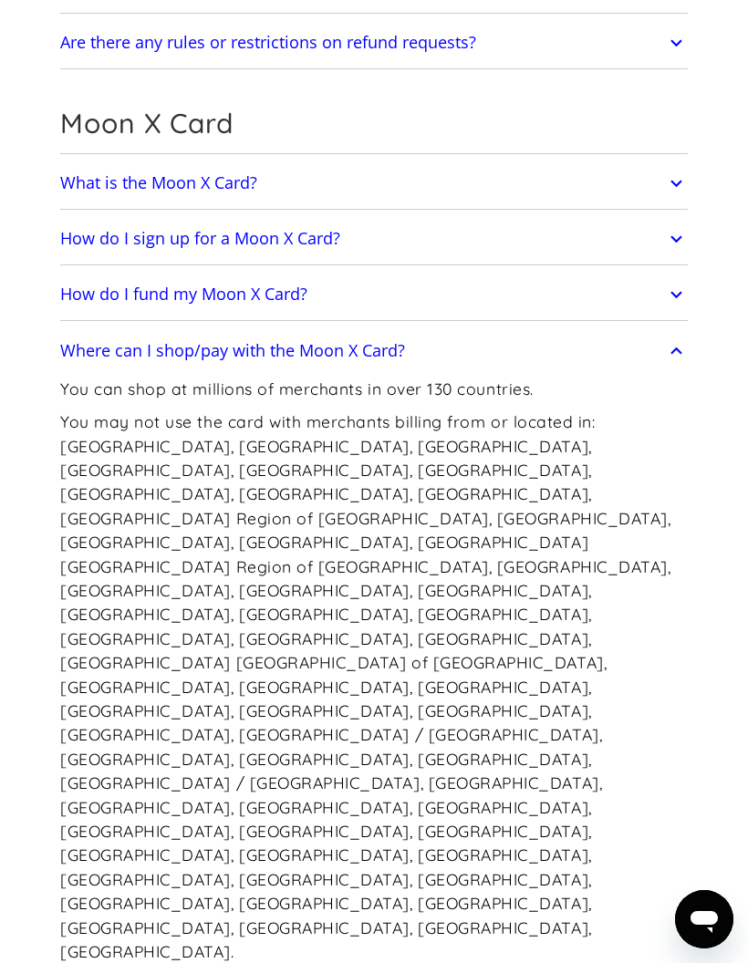
click at [686, 348] on icon at bounding box center [676, 350] width 23 height 33
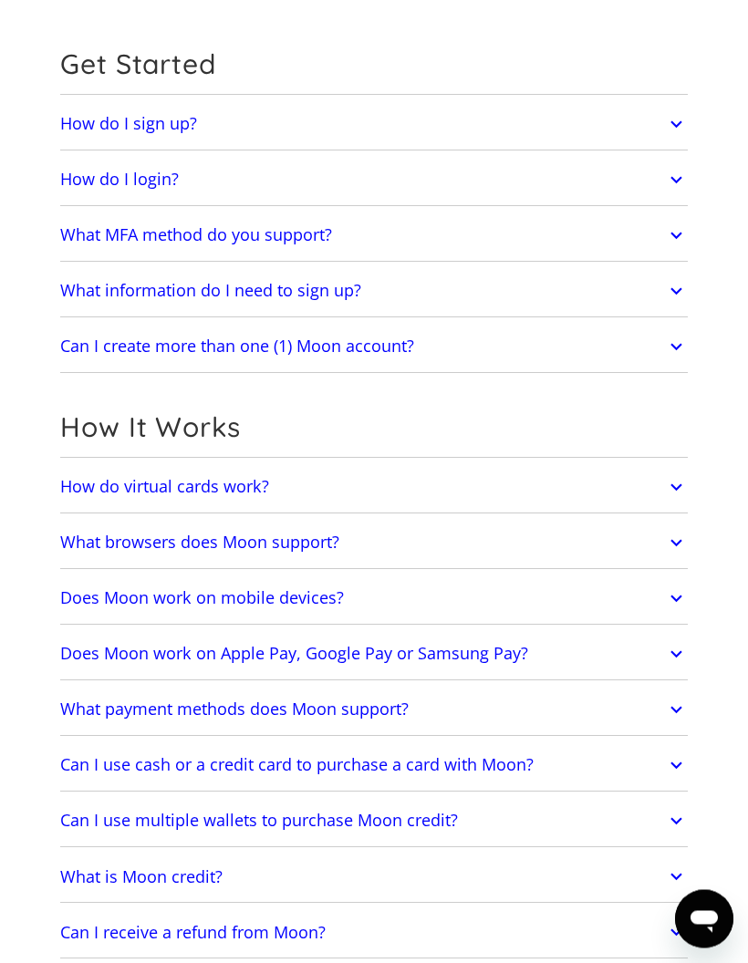
scroll to position [0, 0]
